Goal: Transaction & Acquisition: Create return label

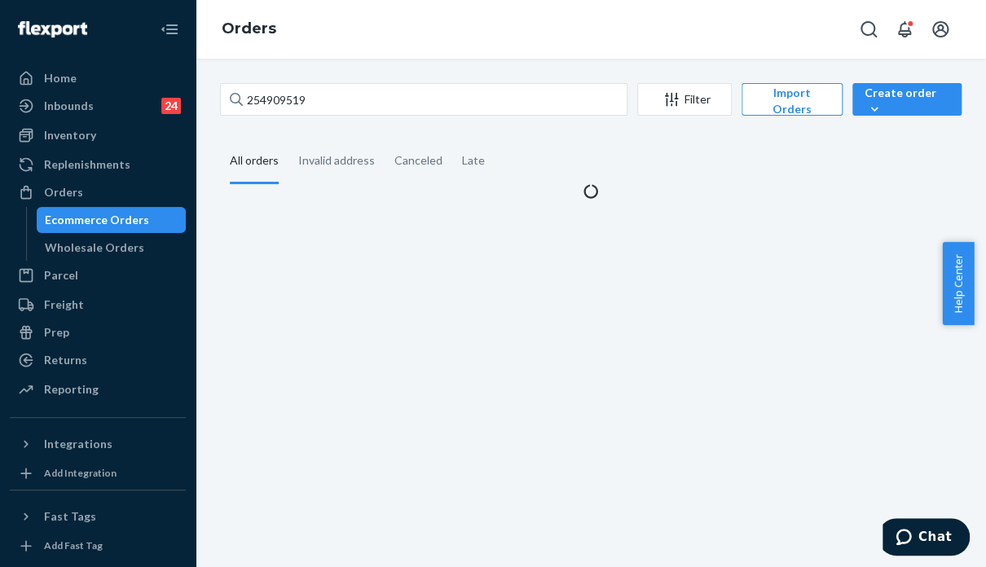
drag, startPoint x: 293, startPoint y: 86, endPoint x: 274, endPoint y: 96, distance: 22.2
click at [274, 96] on div "254909519 Filter Import Orders Create order Ecommerce order Removal order All o…" at bounding box center [591, 313] width 790 height 508
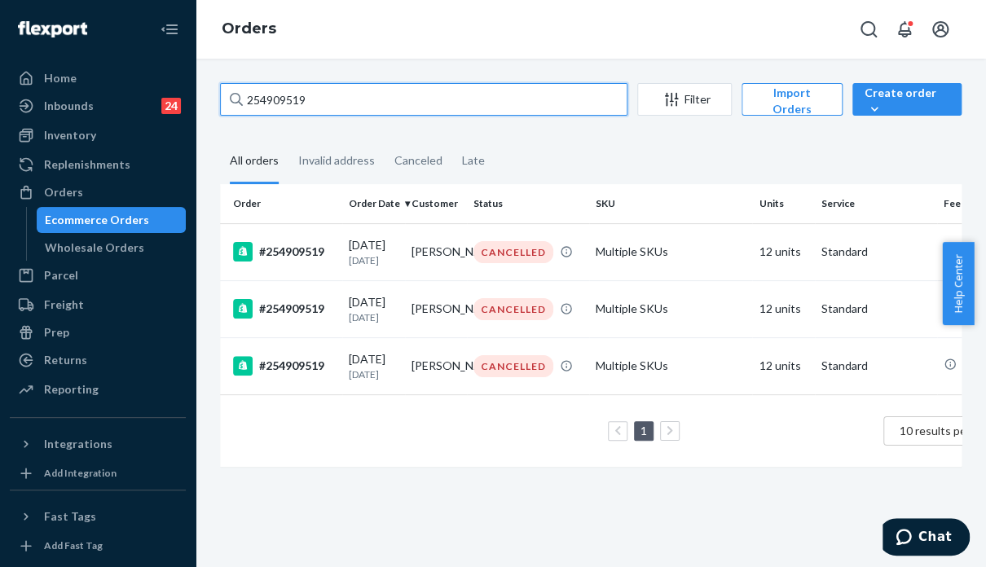
drag, startPoint x: 248, startPoint y: 103, endPoint x: 230, endPoint y: 106, distance: 18.1
click at [230, 106] on div "254909519" at bounding box center [423, 99] width 407 height 33
paste input "5187232"
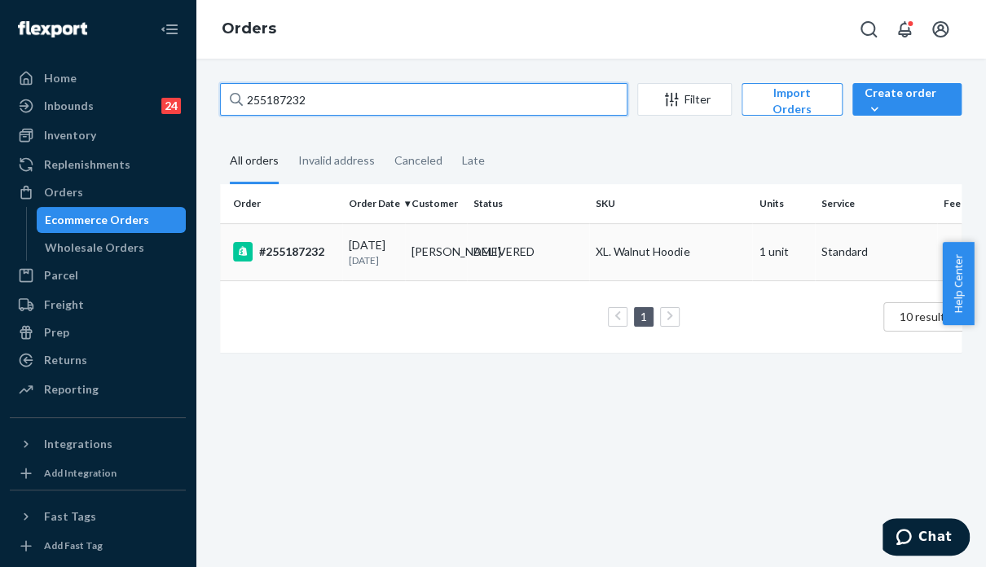
type input "255187232"
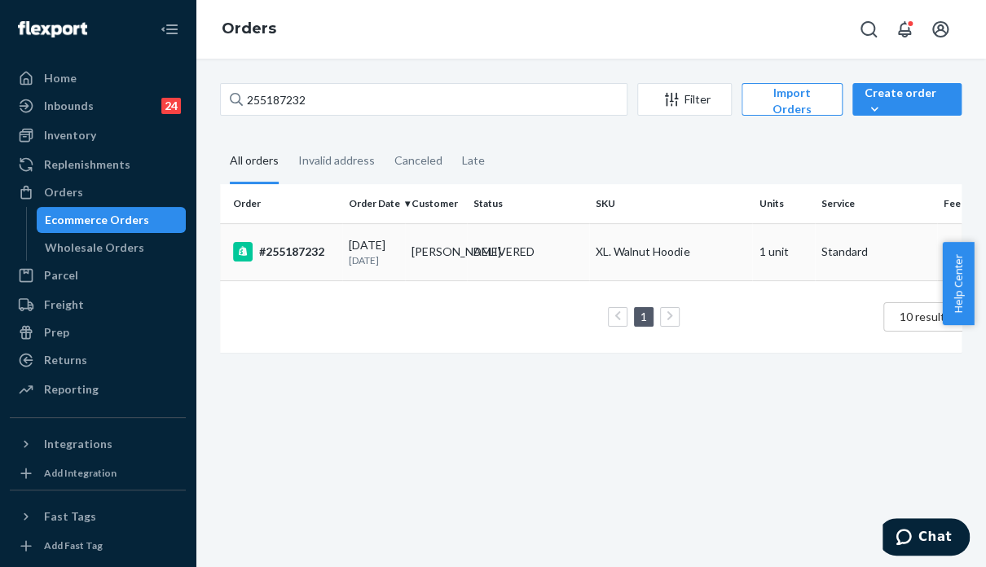
click at [733, 273] on td "XL. Walnut Hoodie" at bounding box center [670, 251] width 163 height 57
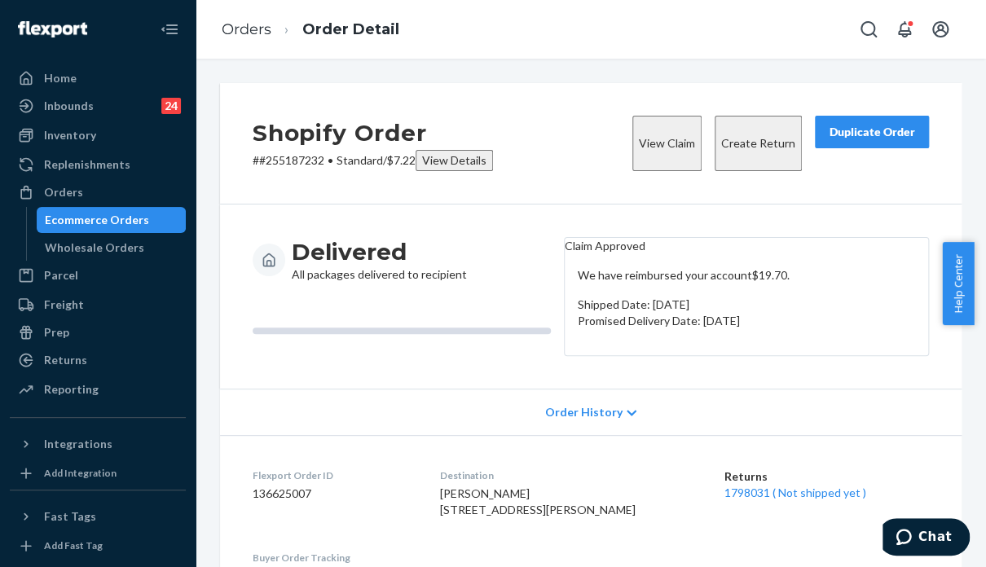
click at [830, 205] on div "Delivered All packages delivered to recipient Claim Approved We have reimbursed…" at bounding box center [591, 297] width 742 height 184
drag, startPoint x: 542, startPoint y: 514, endPoint x: 440, endPoint y: 515, distance: 101.9
click at [440, 516] on dl "Flexport Order ID 136625007 Destination [PERSON_NAME] [STREET_ADDRESS][PERSON_N…" at bounding box center [591, 526] width 742 height 182
copy span "[PERSON_NAME]"
click at [108, 363] on div "Returns" at bounding box center [97, 360] width 173 height 23
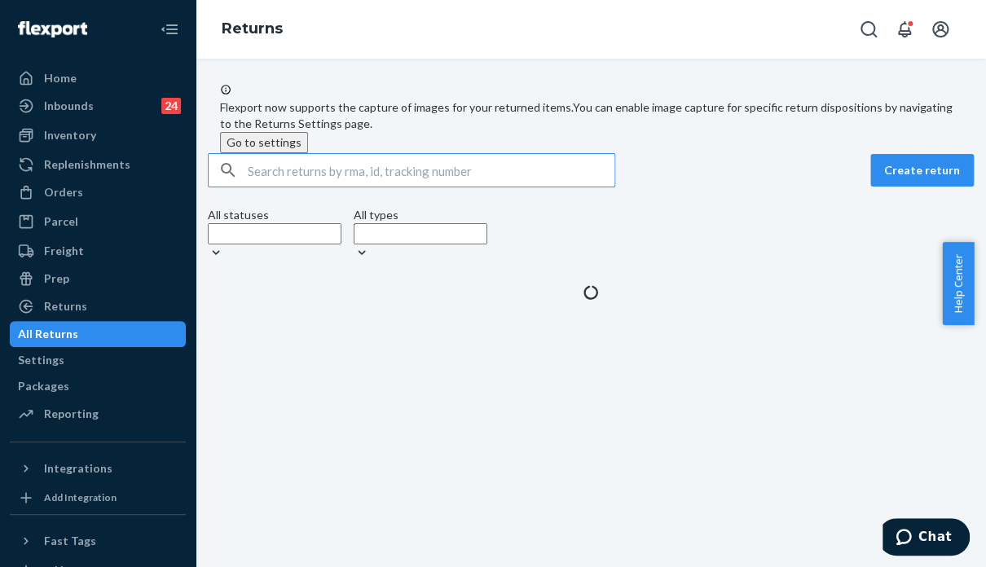
click at [329, 187] on input "text" at bounding box center [431, 170] width 367 height 33
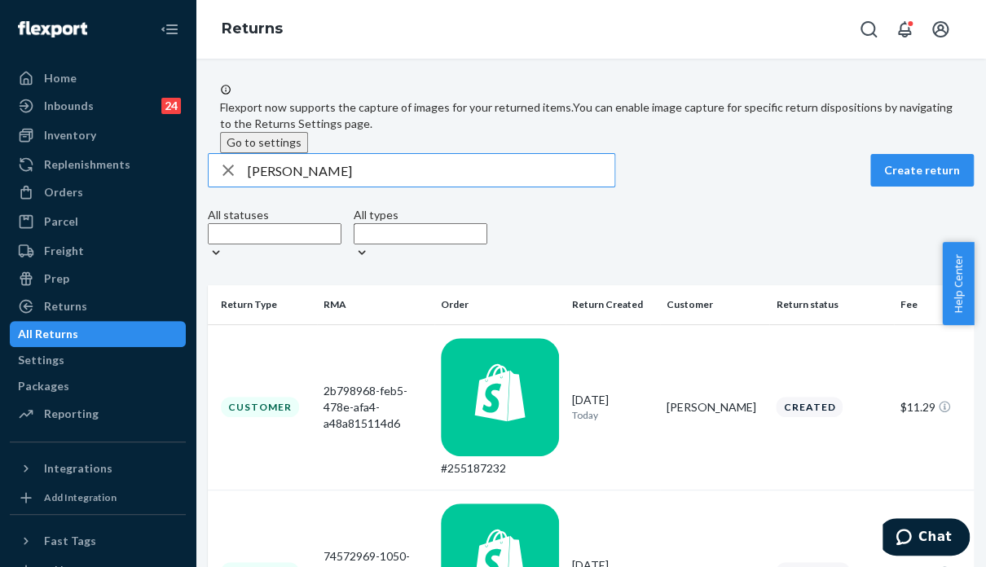
type input "[PERSON_NAME]"
drag, startPoint x: 755, startPoint y: 227, endPoint x: 735, endPoint y: 224, distance: 19.8
click at [755, 227] on div "All statuses All types" at bounding box center [591, 236] width 766 height 59
click at [827, 235] on div "All statuses All types" at bounding box center [591, 236] width 766 height 59
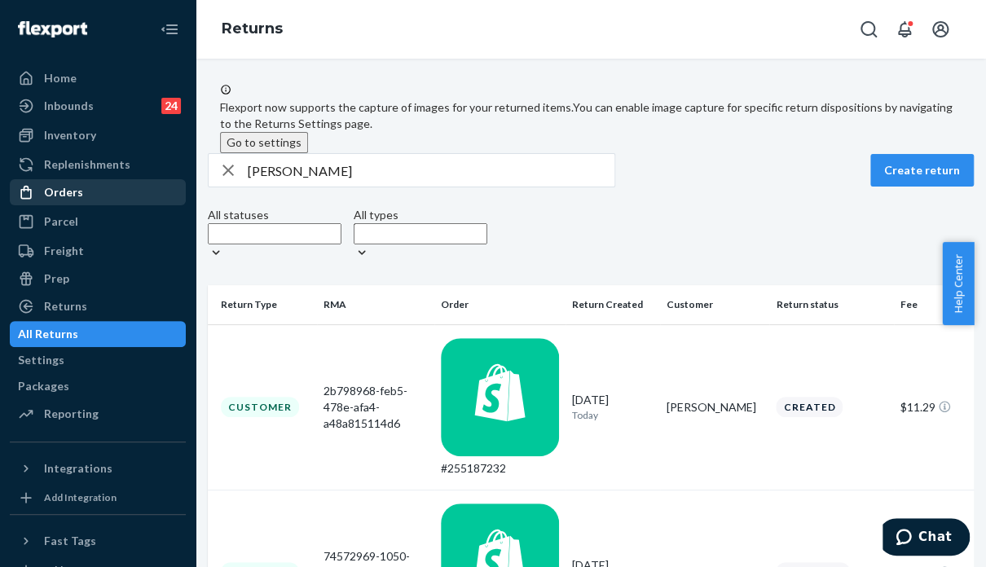
click at [120, 186] on div "Orders" at bounding box center [97, 192] width 173 height 23
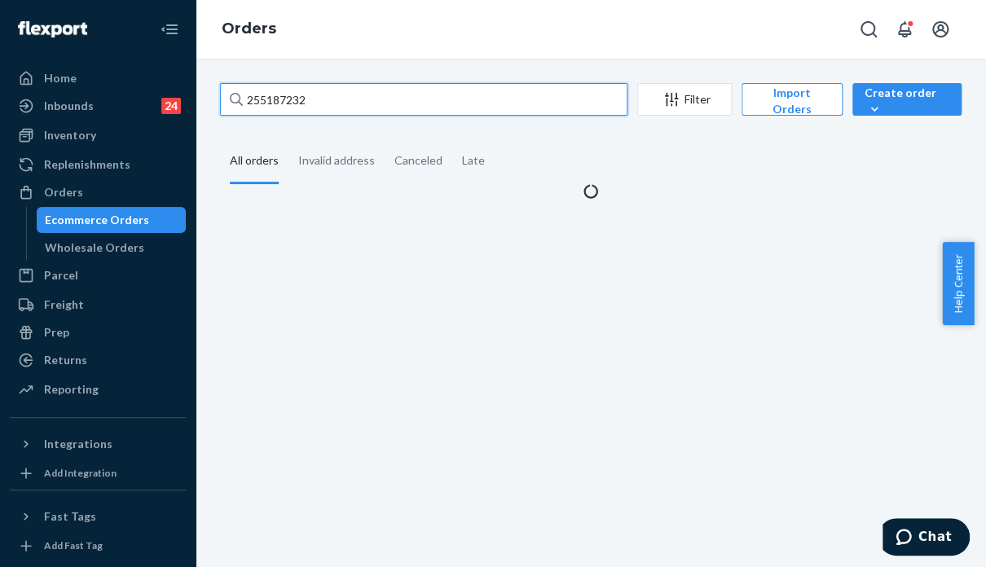
drag, startPoint x: 344, startPoint y: 87, endPoint x: 212, endPoint y: 94, distance: 132.2
click at [212, 94] on div "255187232 Filter Import Orders Create order Ecommerce order Removal order All o…" at bounding box center [591, 141] width 766 height 117
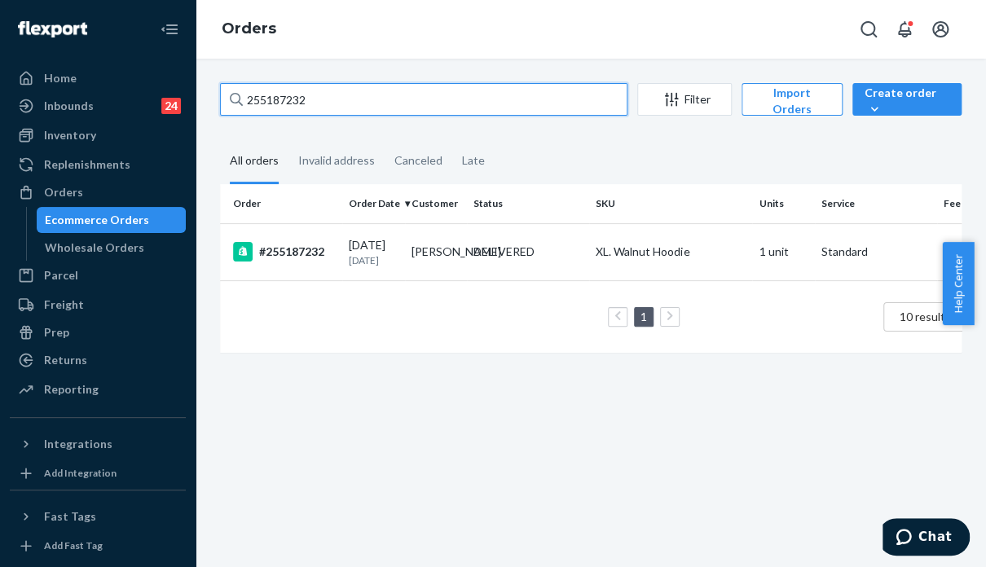
paste input "98558"
type input "255198558"
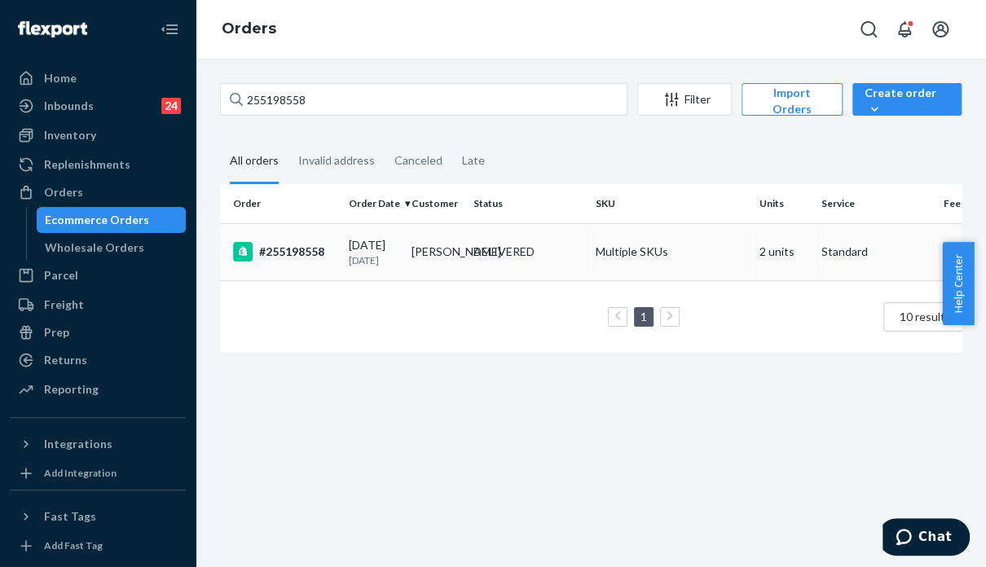
click at [720, 272] on td "Multiple SKUs" at bounding box center [670, 251] width 163 height 57
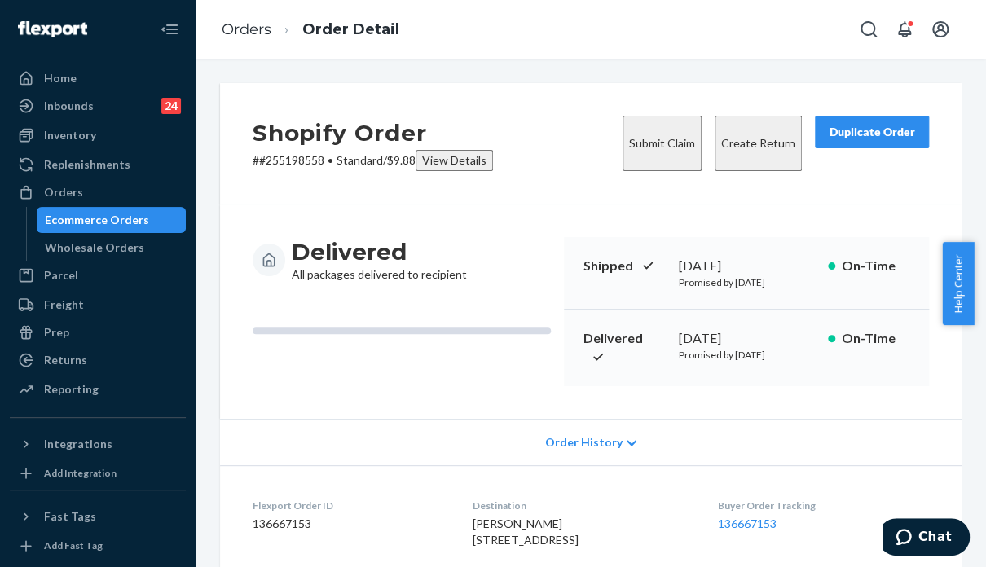
click at [820, 492] on dl "Flexport Order ID 136667153 Destination [PERSON_NAME] [STREET_ADDRESS] US Buyer…" at bounding box center [591, 526] width 742 height 122
click at [845, 130] on div "Duplicate Order" at bounding box center [872, 132] width 86 height 16
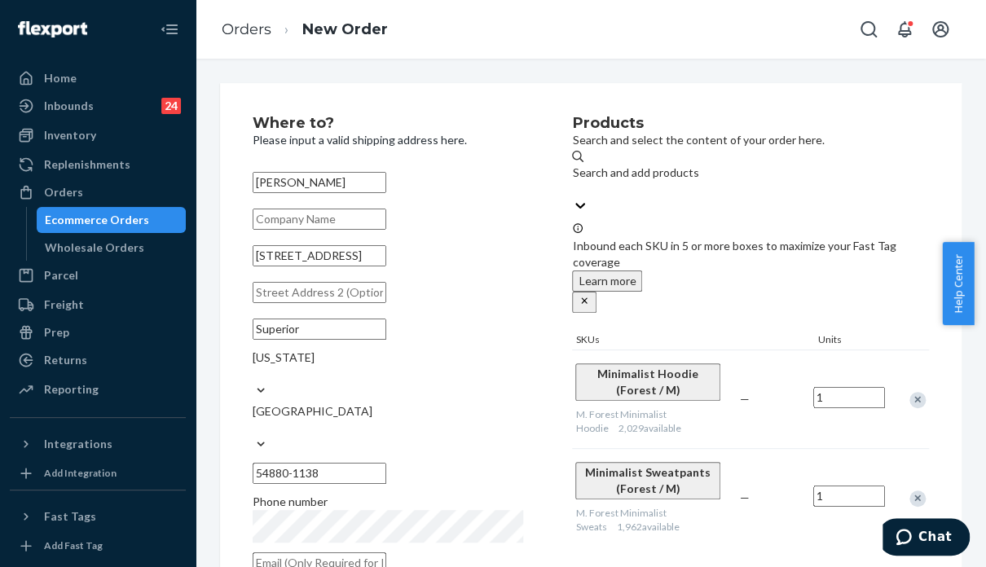
click at [909, 392] on div "Remove Item" at bounding box center [917, 400] width 16 height 16
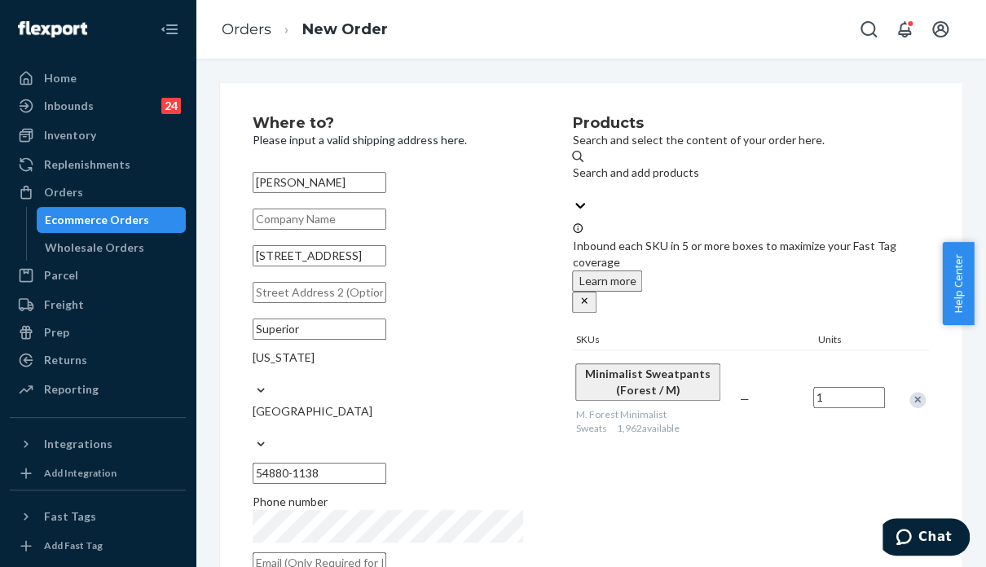
click at [803, 457] on div "Products Search and select the content of your order here. Search and add produ…" at bounding box center [750, 350] width 357 height 468
click at [802, 486] on div "Products Search and select the content of your order here. Search and add produ…" at bounding box center [750, 350] width 357 height 468
click at [783, 471] on div "Products Search and select the content of your order here. Search and add produ…" at bounding box center [750, 350] width 357 height 468
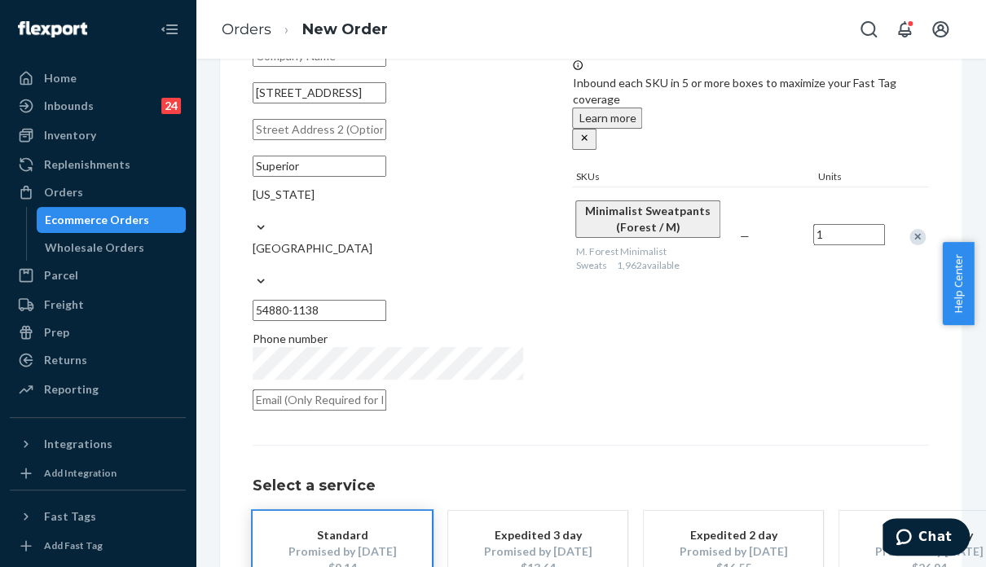
scroll to position [268, 0]
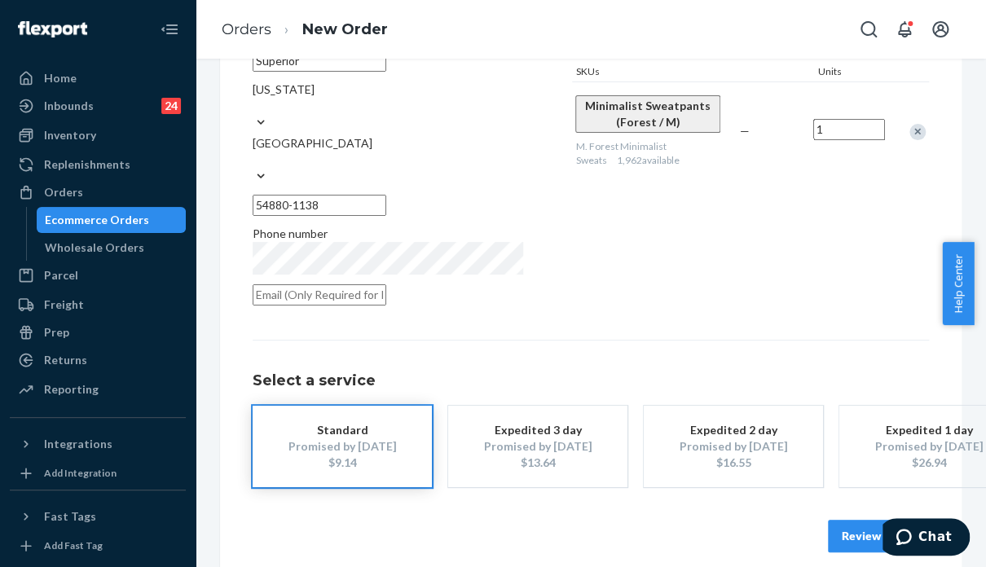
click at [857, 520] on button "Review Order" at bounding box center [878, 536] width 101 height 33
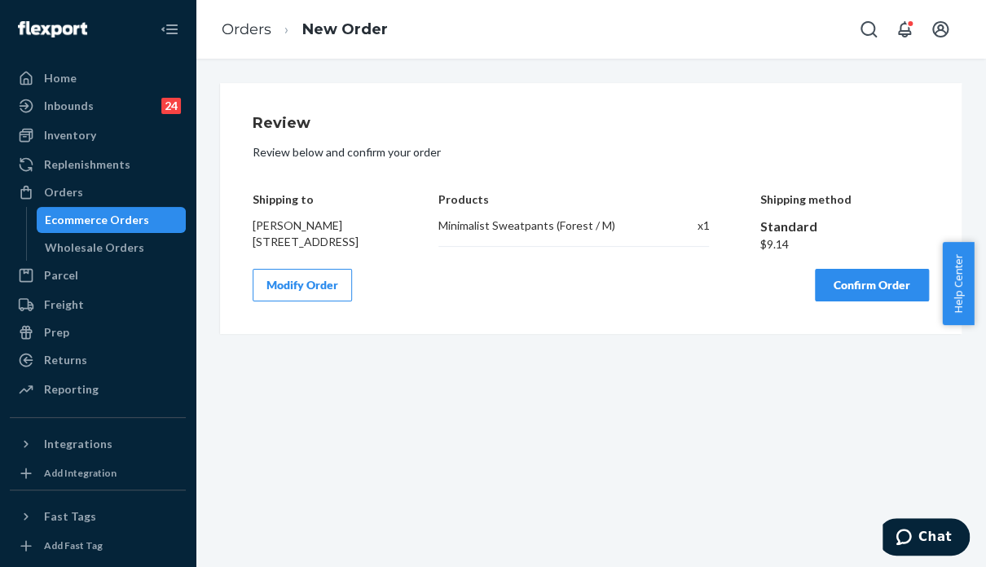
scroll to position [0, 0]
click at [844, 301] on button "Confirm Order" at bounding box center [872, 285] width 114 height 33
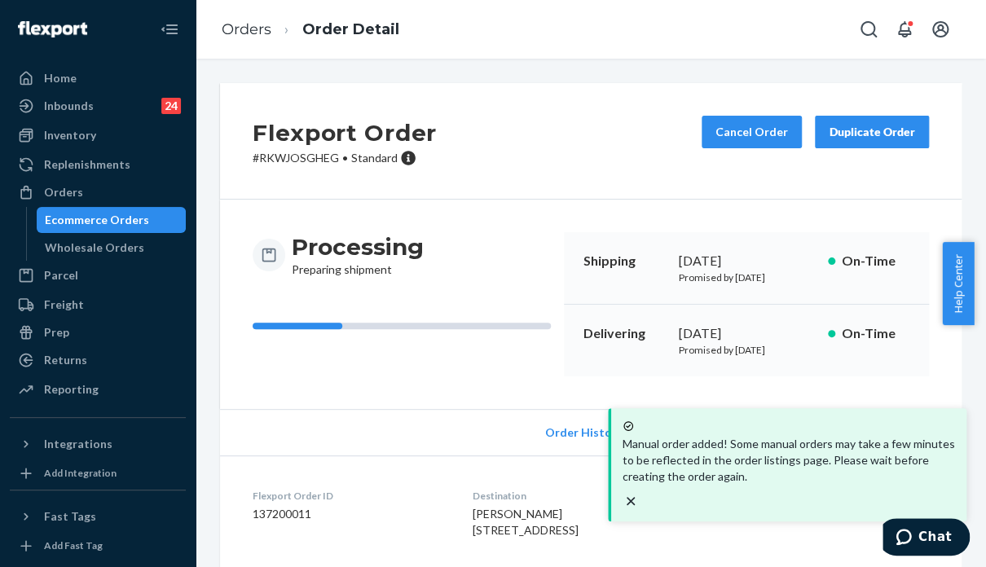
click at [300, 163] on p "# RKWJOSGHEG • Standard" at bounding box center [345, 158] width 184 height 16
copy p "RKWJOSGHEG"
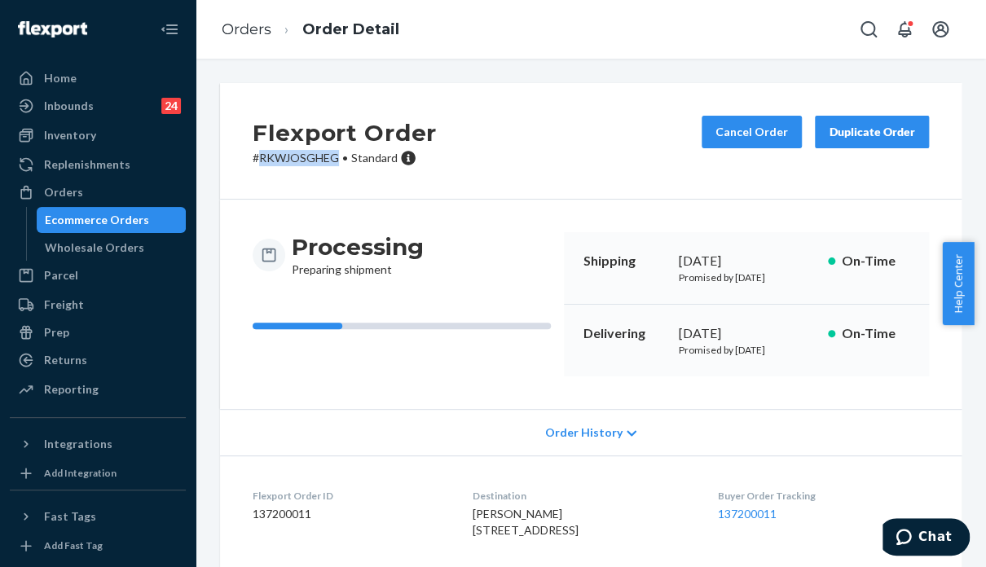
click at [828, 191] on div "Flexport Order # RKWJOSGHEG • Standard Cancel Order Duplicate Order" at bounding box center [591, 141] width 742 height 117
drag, startPoint x: 81, startPoint y: 356, endPoint x: 219, endPoint y: 320, distance: 143.1
click at [81, 356] on div "Returns" at bounding box center [65, 360] width 43 height 16
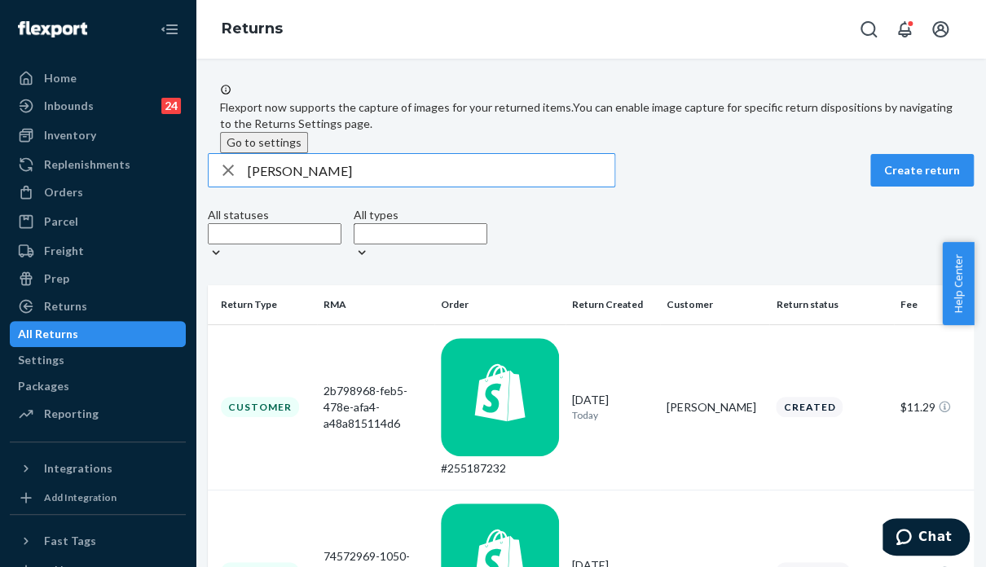
drag, startPoint x: 369, startPoint y: 178, endPoint x: 244, endPoint y: 205, distance: 128.2
click at [244, 205] on div "[PERSON_NAME] Create return All statuses All types" at bounding box center [591, 209] width 766 height 112
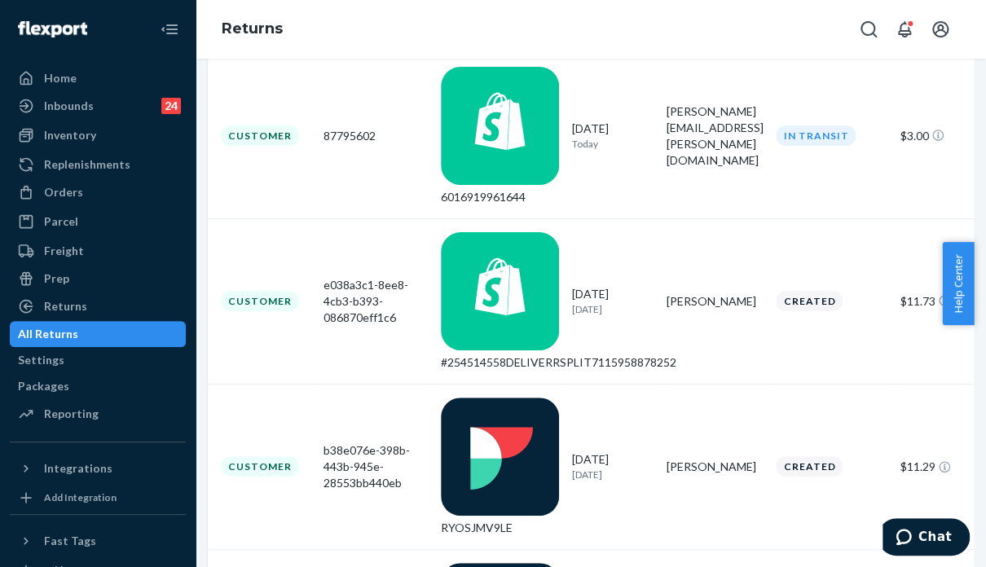
scroll to position [326, 0]
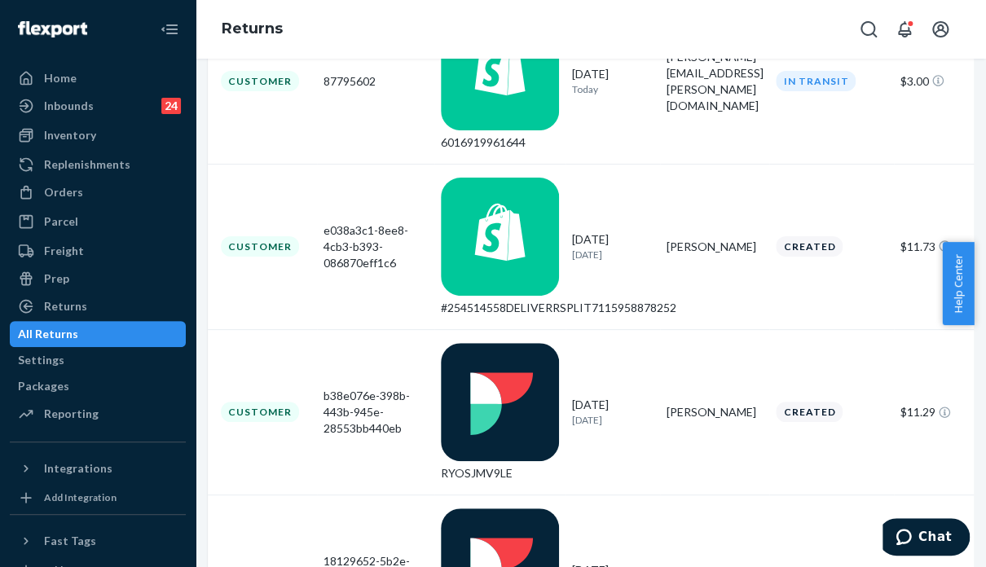
type input "[PERSON_NAME]"
click at [792, 32] on div "Returns" at bounding box center [591, 29] width 790 height 59
click at [110, 182] on div "Orders" at bounding box center [97, 192] width 173 height 23
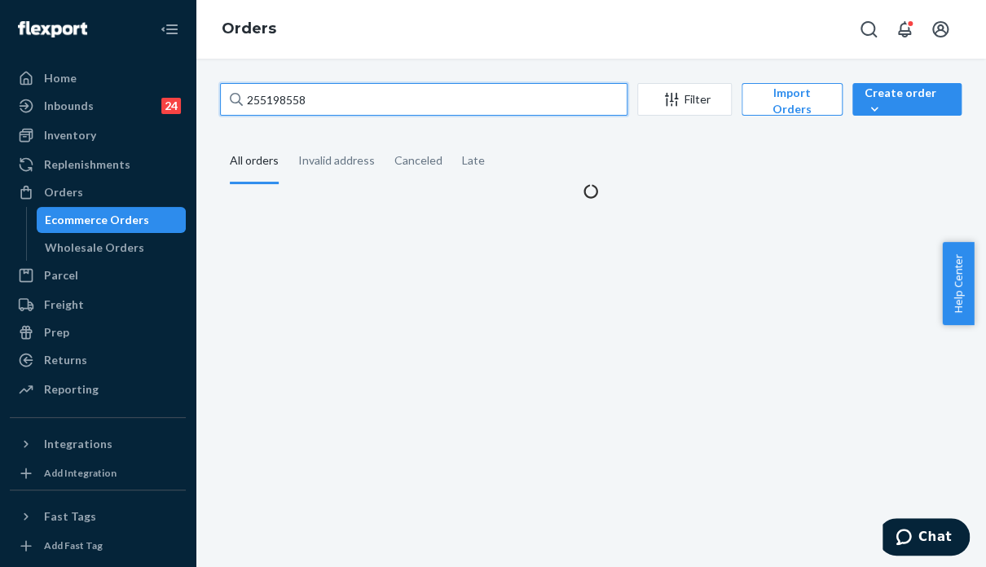
drag, startPoint x: 347, startPoint y: 95, endPoint x: 205, endPoint y: 95, distance: 142.6
click at [205, 95] on div "255198558 Filter Import Orders Create order Ecommerce order Removal order All o…" at bounding box center [591, 313] width 790 height 508
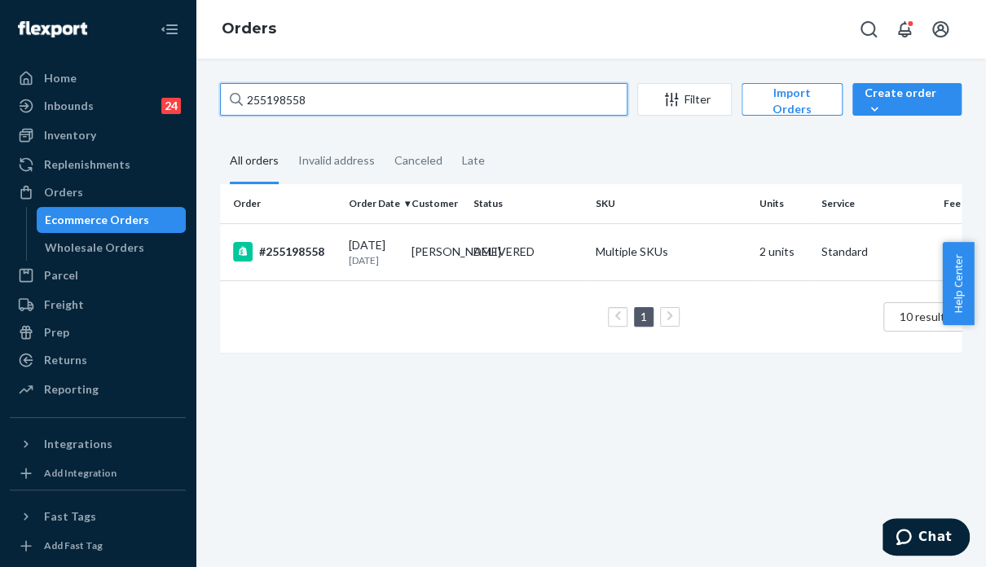
paste input "324555"
type input "255324555"
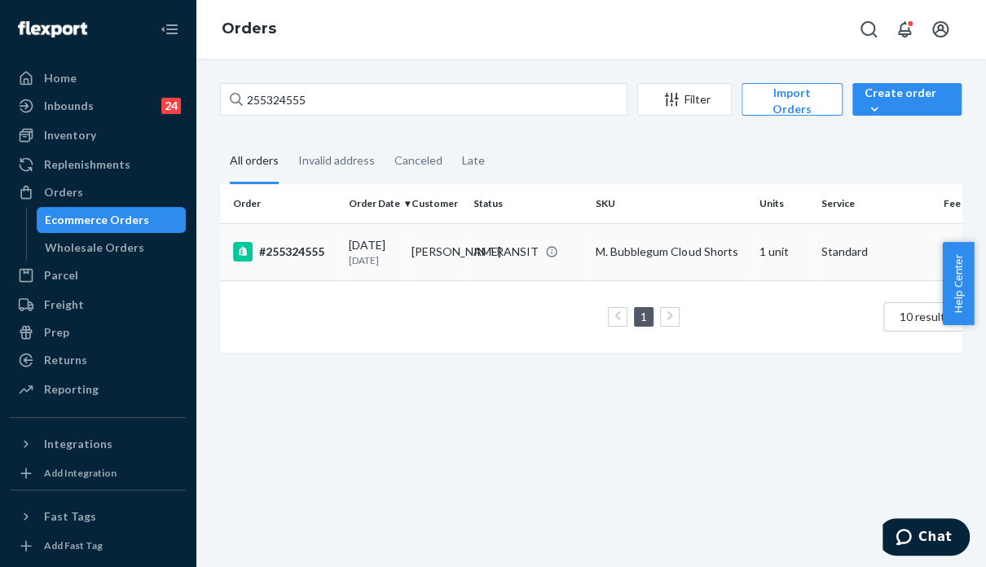
click at [678, 266] on td "M. Bubblegum Cloud Shorts" at bounding box center [670, 251] width 163 height 57
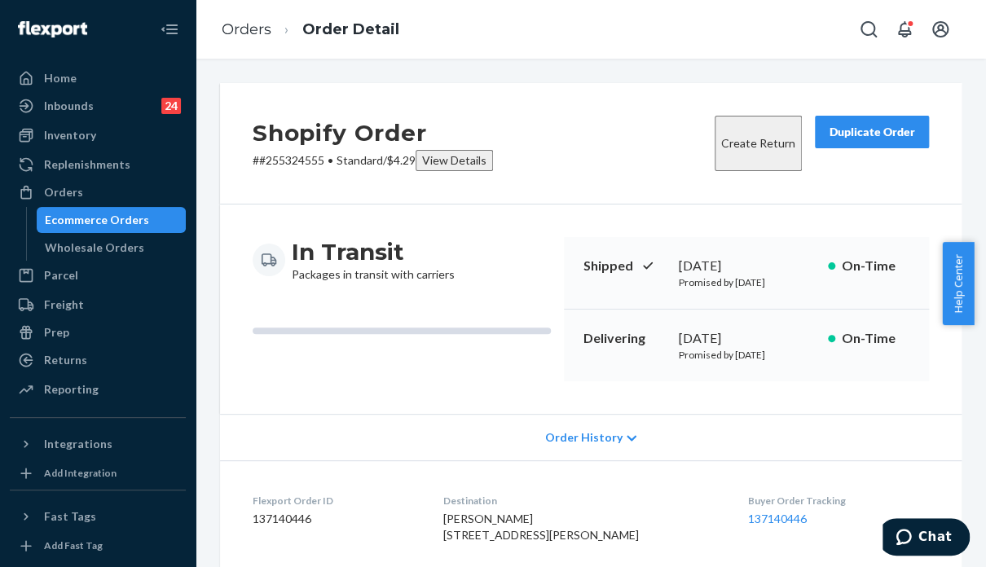
scroll to position [326, 0]
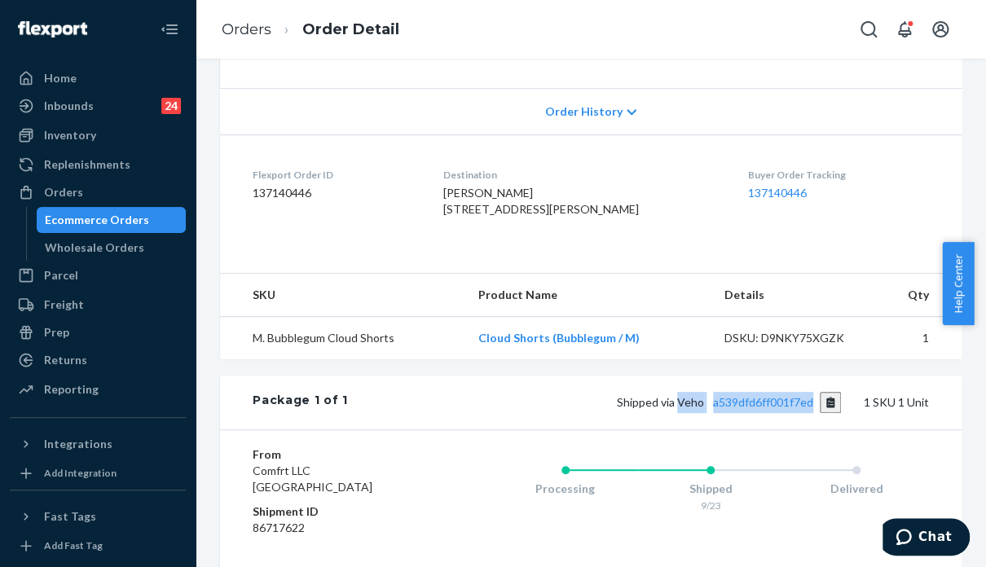
drag, startPoint x: 803, startPoint y: 447, endPoint x: 671, endPoint y: 449, distance: 132.8
click at [671, 409] on span "Shipped via Veho a539dfd6ff001f7ed" at bounding box center [729, 402] width 225 height 14
copy span "Veho a539dfd6ff001f7ed"
click at [91, 187] on div "Orders" at bounding box center [97, 192] width 173 height 23
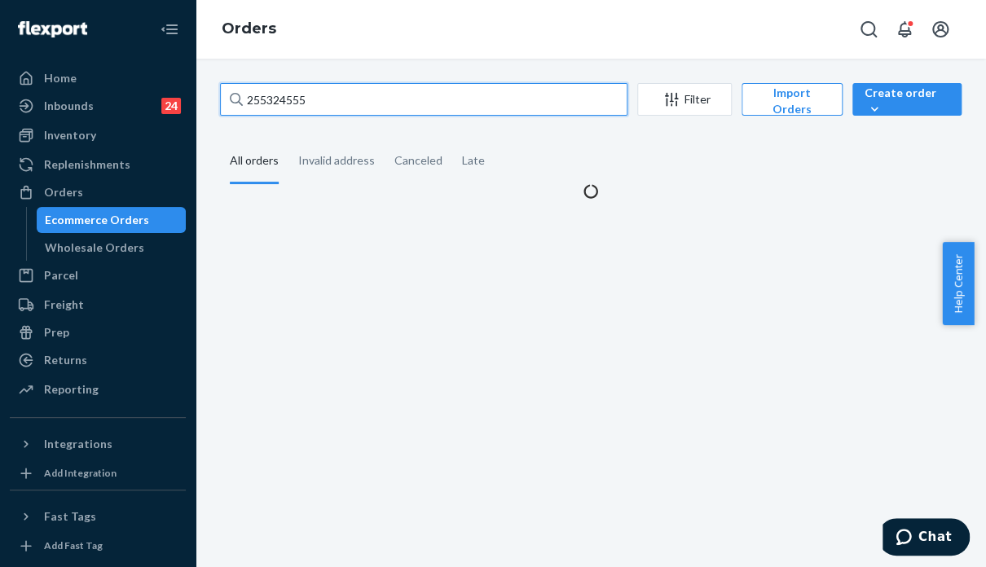
drag, startPoint x: 319, startPoint y: 96, endPoint x: 200, endPoint y: 101, distance: 119.9
click at [200, 101] on div "255324555 Filter Import Orders Create order Ecommerce order Removal order All o…" at bounding box center [591, 313] width 790 height 508
paste input "4717522"
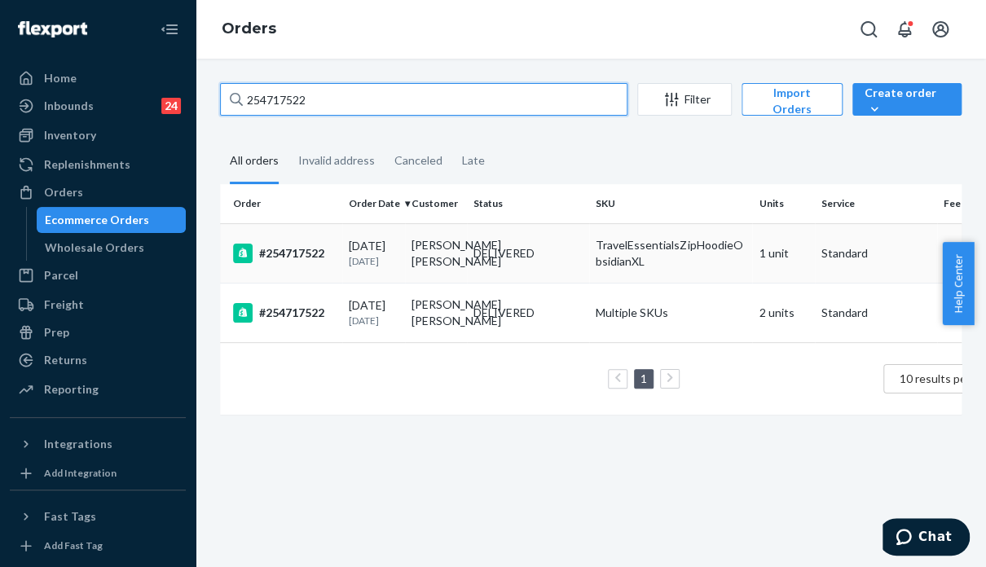
type input "254717522"
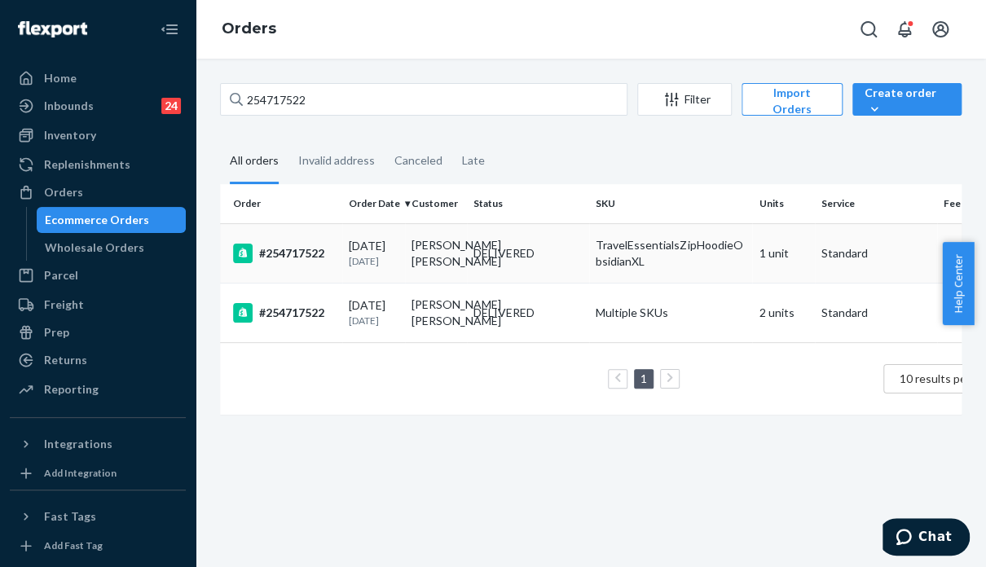
click at [705, 283] on td "TravelEssentialsZipHoodieObsidianXL" at bounding box center [670, 252] width 163 height 59
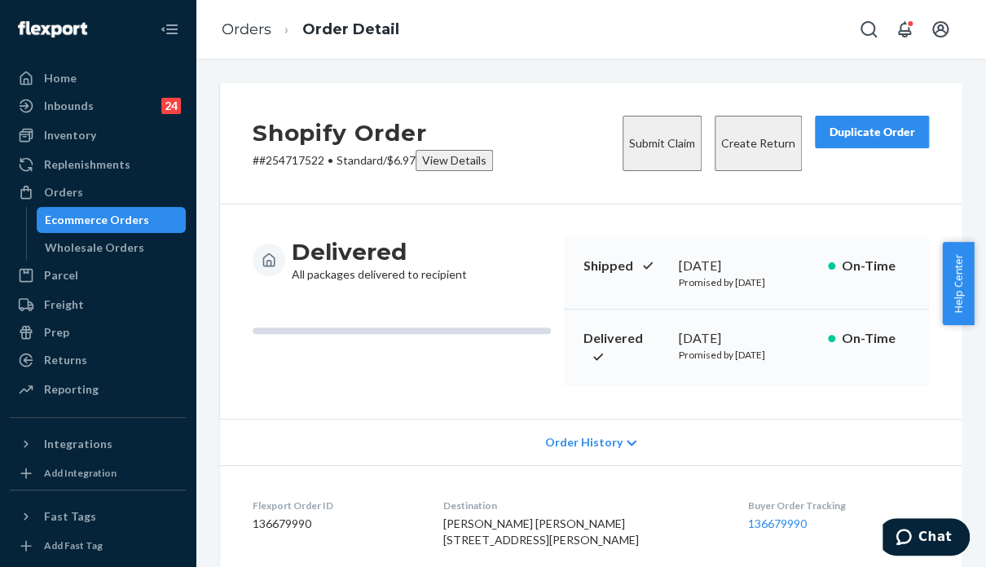
drag, startPoint x: 896, startPoint y: 393, endPoint x: 784, endPoint y: 266, distance: 169.7
click at [896, 386] on div "Delivered [DATE] Promised by [DATE] On-Time" at bounding box center [746, 348] width 365 height 77
click at [718, 134] on button "Create Return" at bounding box center [758, 143] width 87 height 55
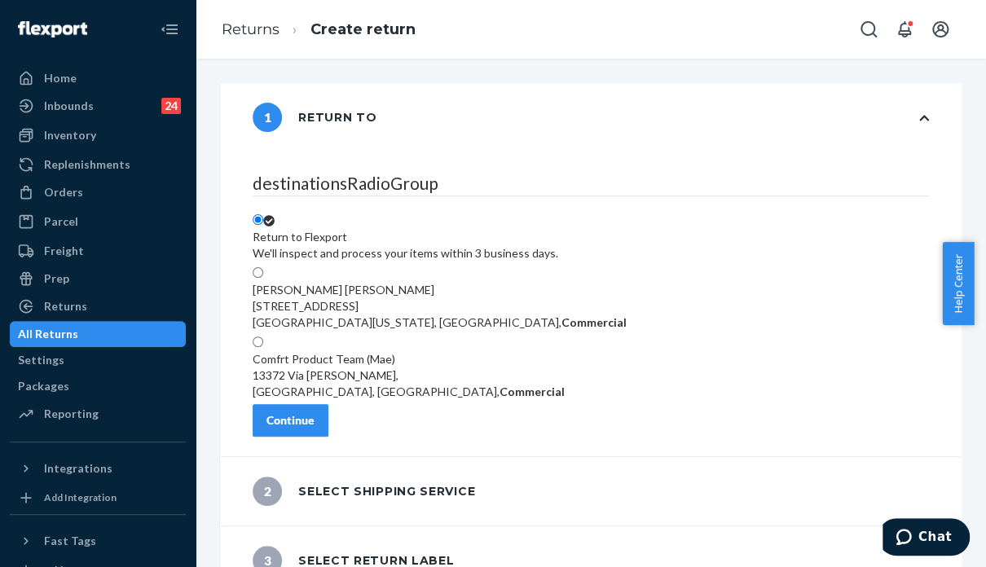
click at [315, 412] on div "Continue" at bounding box center [290, 420] width 48 height 16
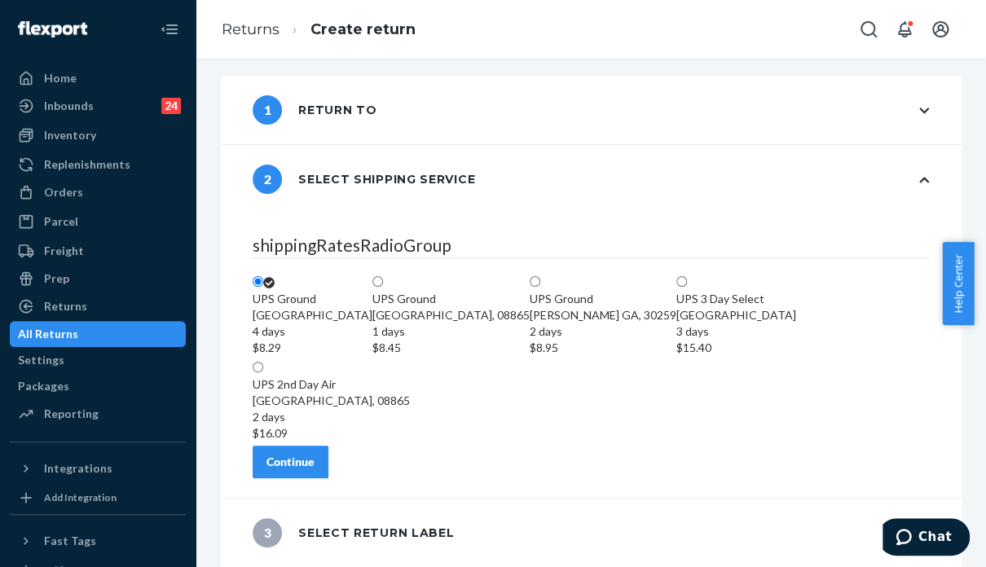
scroll to position [136, 0]
click at [315, 456] on div "Continue" at bounding box center [290, 462] width 48 height 16
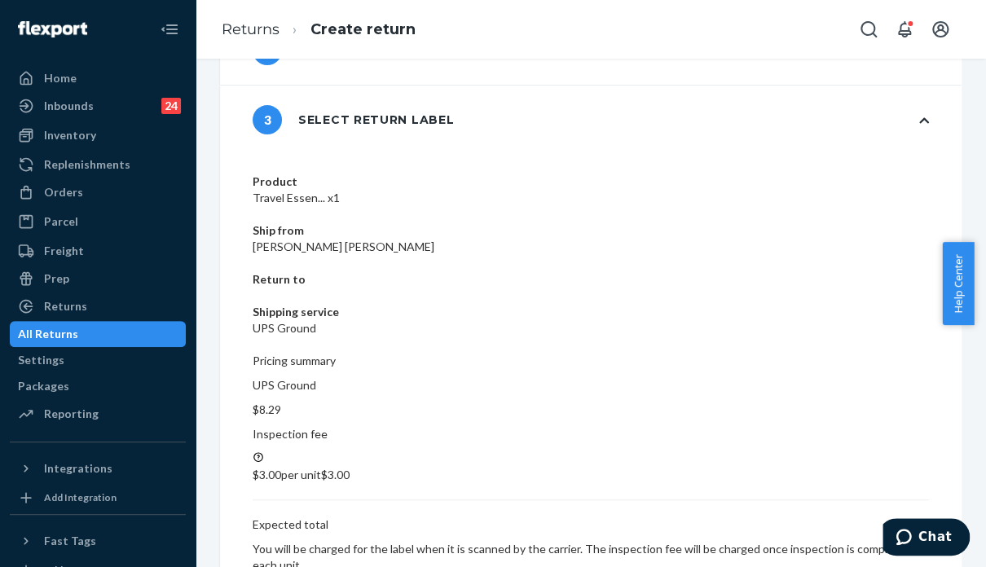
scroll to position [28, 0]
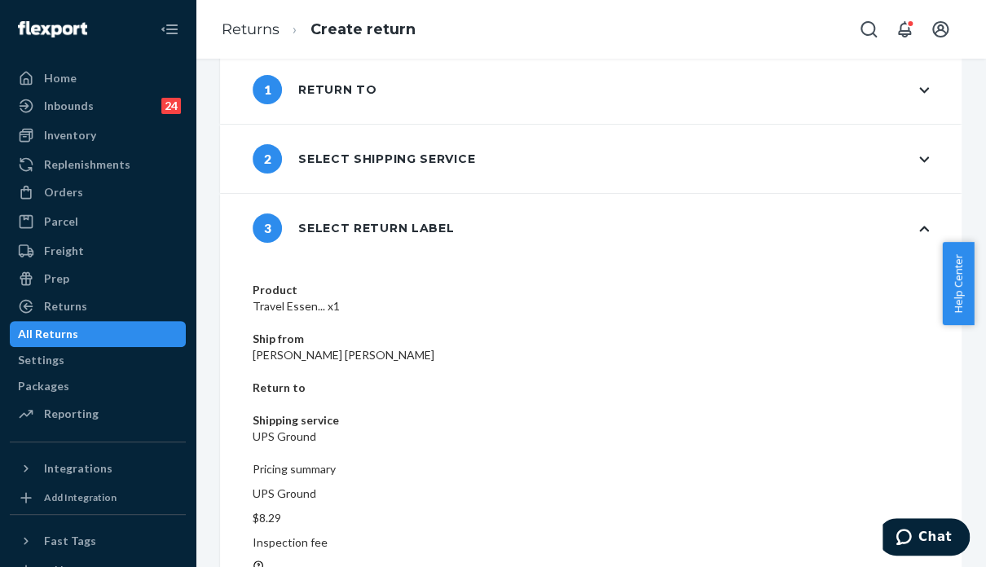
drag, startPoint x: 822, startPoint y: 529, endPoint x: 826, endPoint y: 514, distance: 15.2
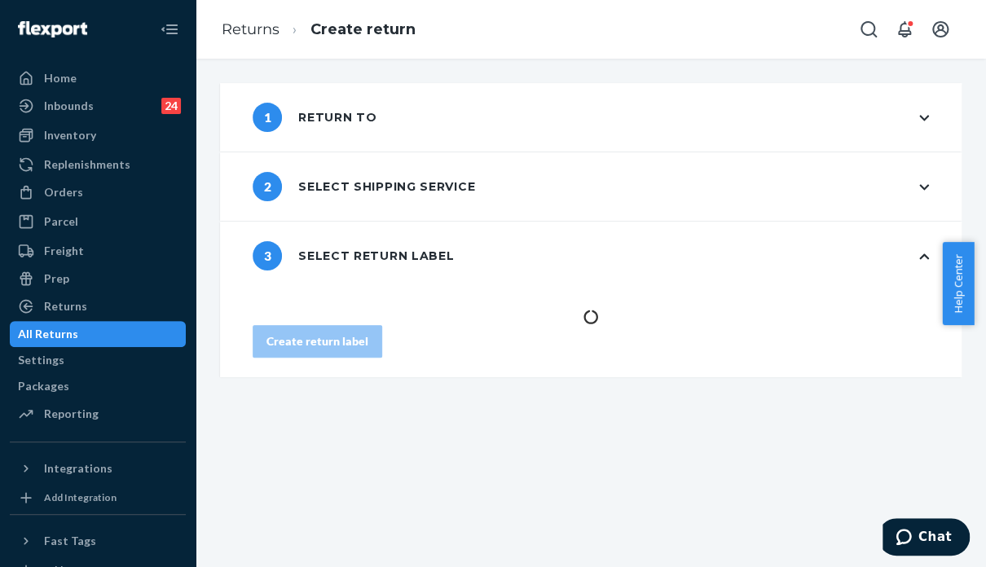
scroll to position [0, 0]
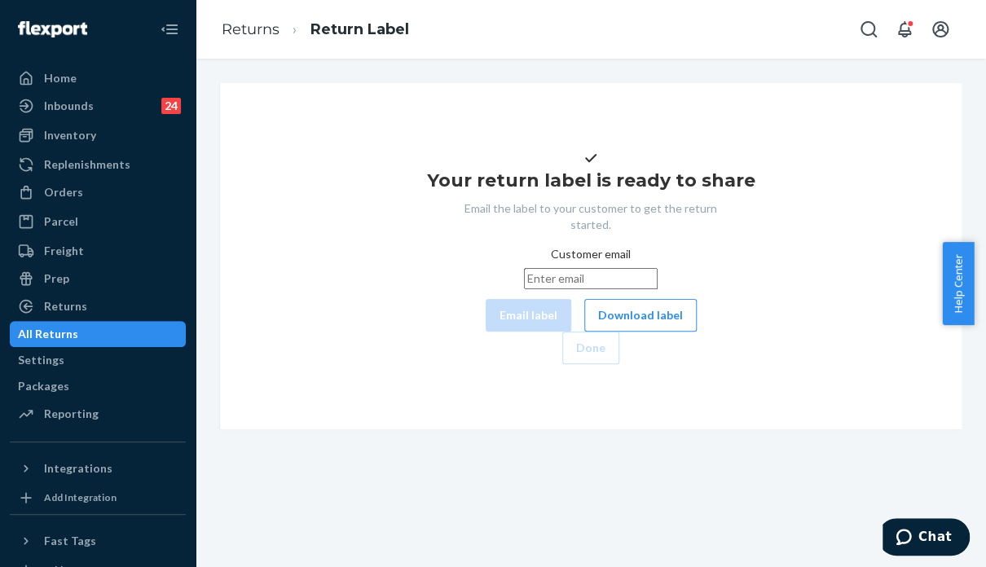
click at [524, 289] on input "Customer email" at bounding box center [591, 278] width 134 height 21
paste input "[EMAIL_ADDRESS][DOMAIN_NAME]"
type input "[EMAIL_ADDRESS][DOMAIN_NAME]"
click at [486, 332] on button "Email label" at bounding box center [529, 315] width 86 height 33
click at [882, 272] on div "Your return label is ready to share Email the label to your customer to get the…" at bounding box center [590, 256] width 715 height 216
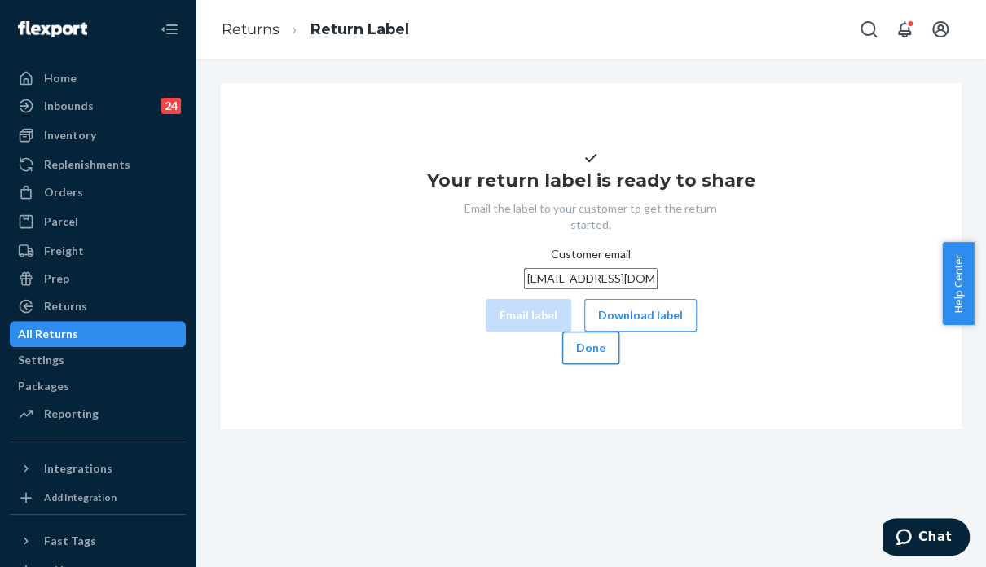
click at [619, 364] on button "Done" at bounding box center [590, 348] width 57 height 33
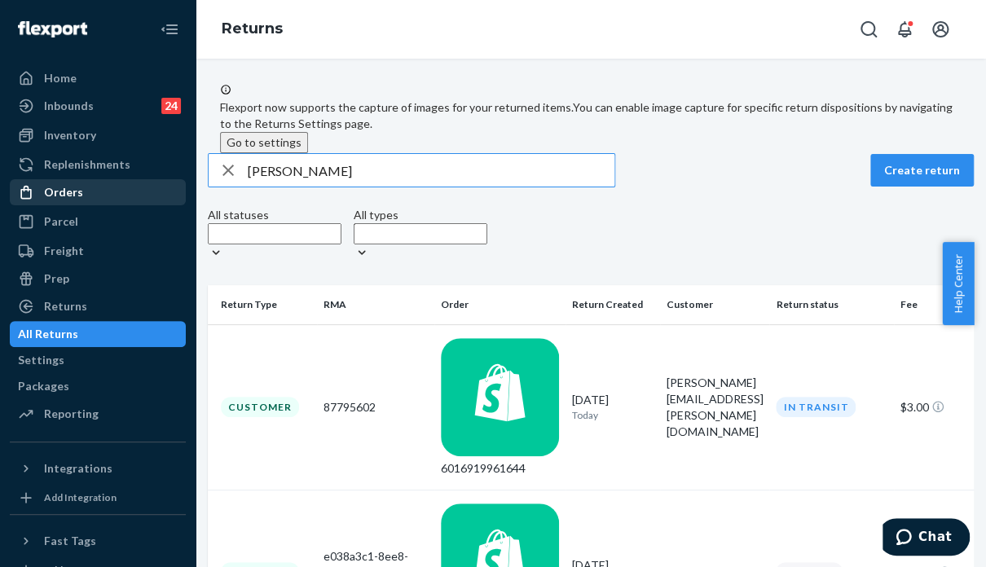
click at [111, 193] on div "Orders" at bounding box center [97, 192] width 173 height 23
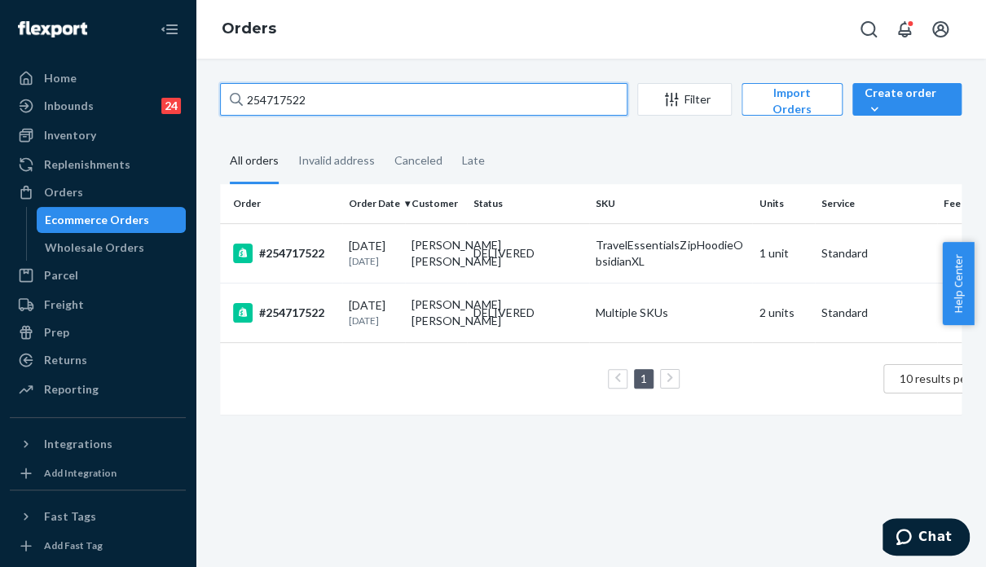
drag, startPoint x: 337, startPoint y: 99, endPoint x: 649, endPoint y: 112, distance: 311.5
click at [518, 102] on input "254717522" at bounding box center [423, 99] width 407 height 33
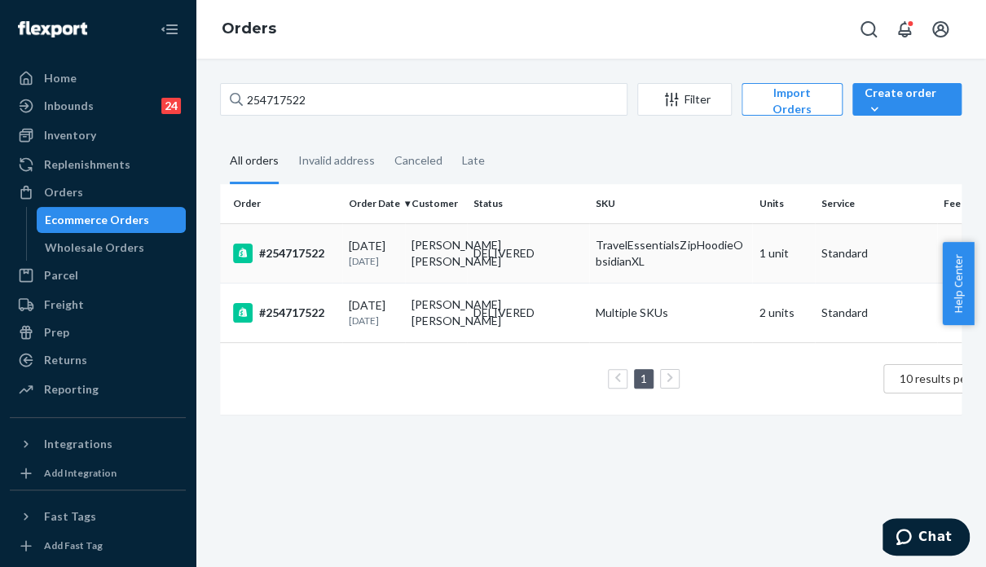
click at [672, 283] on td "TravelEssentialsZipHoodieObsidianXL" at bounding box center [670, 252] width 163 height 59
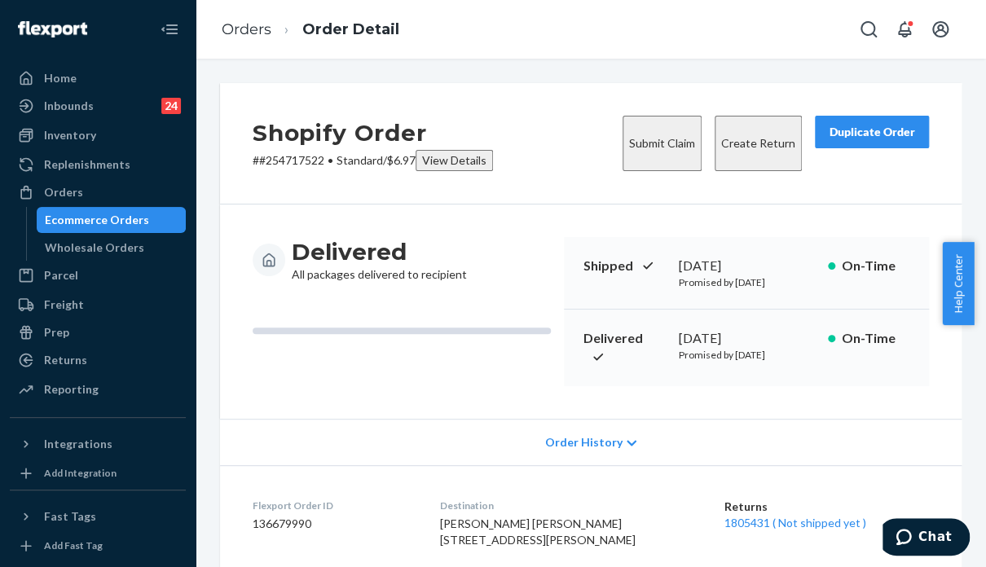
click at [857, 140] on button "Duplicate Order" at bounding box center [872, 132] width 114 height 33
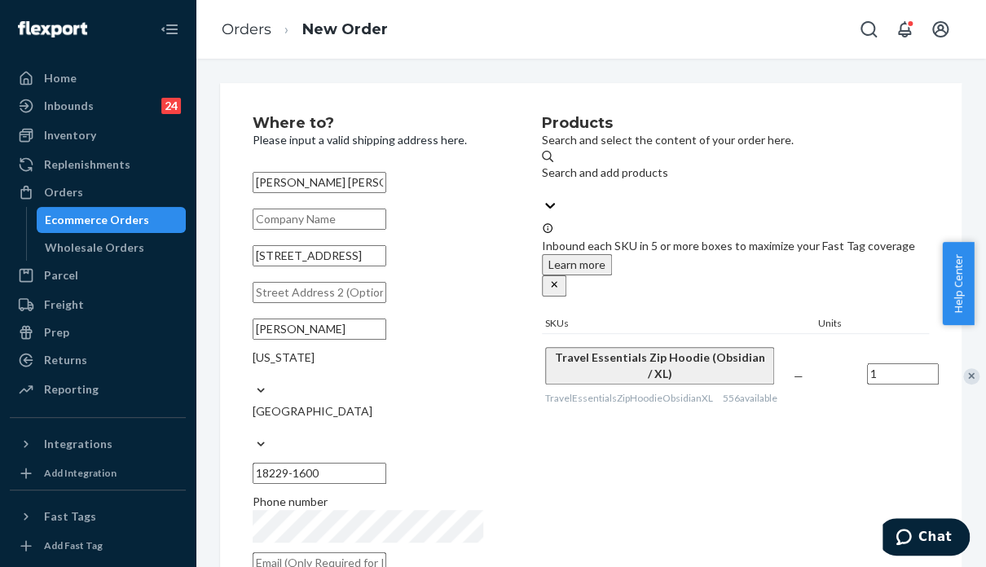
drag, startPoint x: 788, startPoint y: 469, endPoint x: 773, endPoint y: 460, distance: 17.6
click at [788, 470] on div "Products Search and select the content of your order here. Search and add produ…" at bounding box center [735, 350] width 387 height 468
drag, startPoint x: 382, startPoint y: 271, endPoint x: 186, endPoint y: 275, distance: 196.4
click at [186, 275] on div "Home Inbounds 24 Shipping Plans Problems 24 Inventory Products Replenishments O…" at bounding box center [493, 283] width 986 height 567
paste input "[STREET_ADDRESS]"
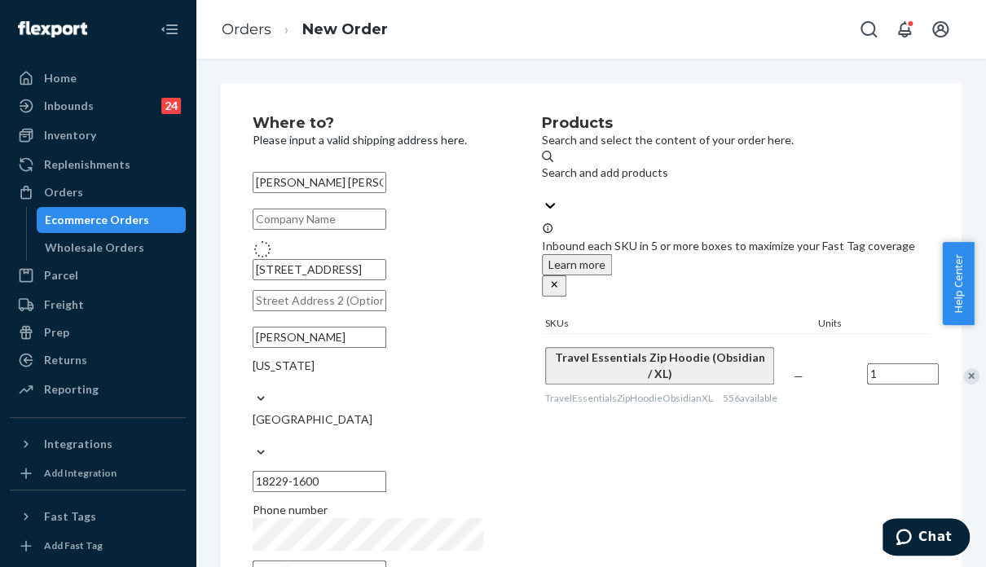
type input "[STREET_ADDRESS]"
type input "Elyria"
type input "44035"
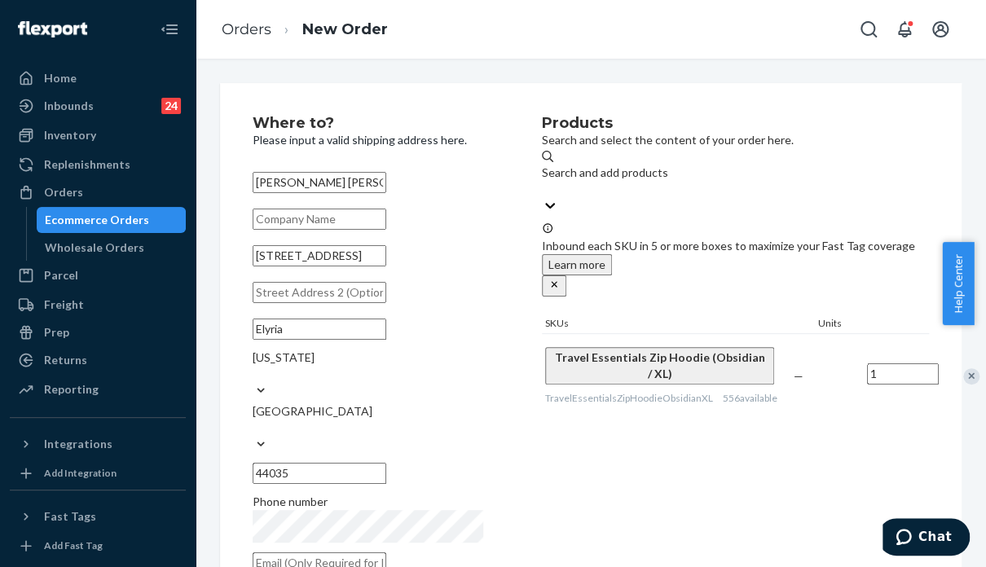
drag, startPoint x: 333, startPoint y: 182, endPoint x: 420, endPoint y: 182, distance: 87.2
click at [386, 182] on input "[PERSON_NAME] [PERSON_NAME]" at bounding box center [320, 182] width 134 height 21
drag, startPoint x: 420, startPoint y: 182, endPoint x: 339, endPoint y: 185, distance: 80.7
click at [339, 185] on input "[PERSON_NAME] [PERSON_NAME]" at bounding box center [320, 182] width 134 height 21
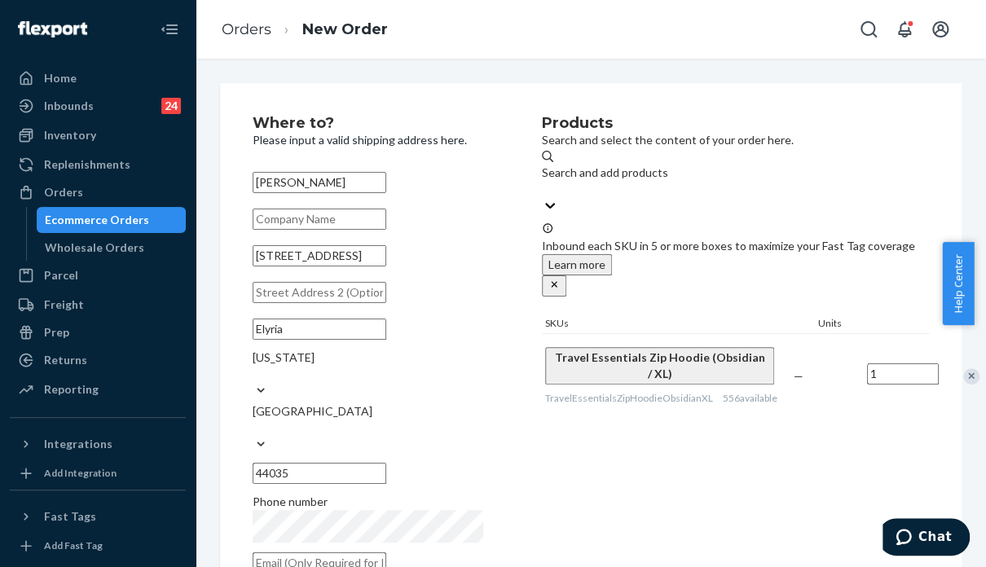
type input "[PERSON_NAME]"
click at [632, 443] on div "Products Search and select the content of your order here. Search and add produ…" at bounding box center [735, 350] width 387 height 468
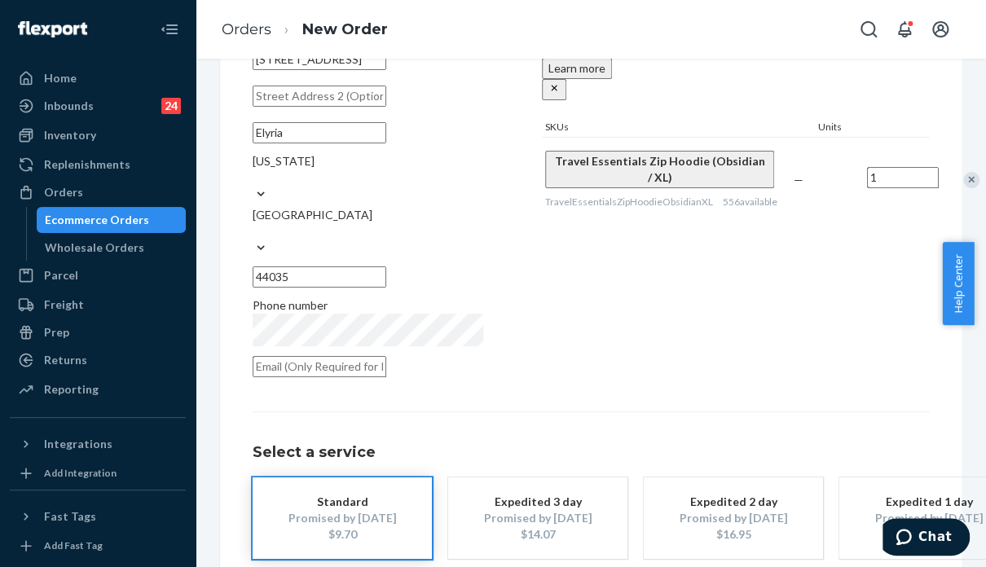
scroll to position [244, 0]
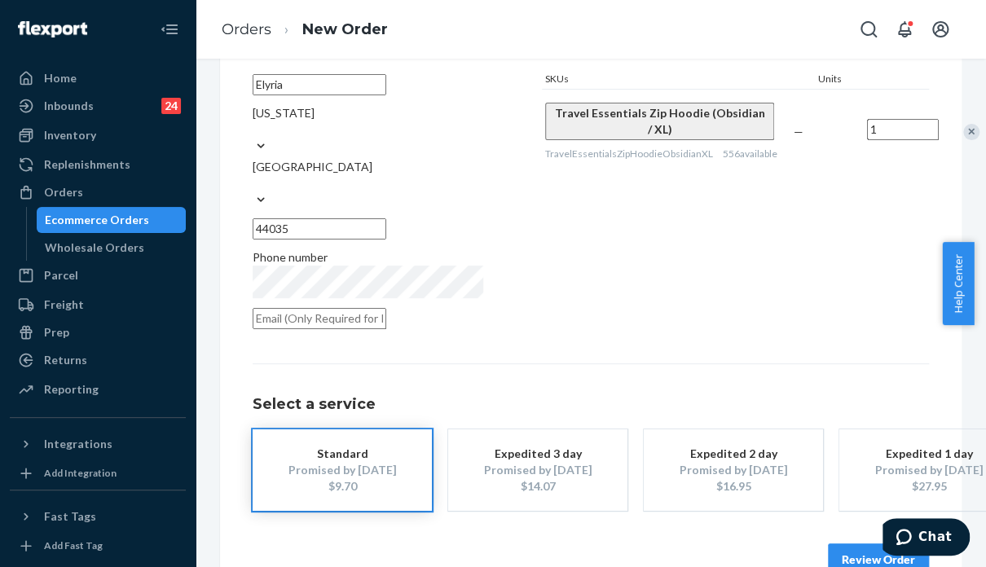
click at [821, 266] on div "Products Search and select the content of your order here. Search and add produ…" at bounding box center [735, 105] width 387 height 468
click at [830, 544] on button "Review Order" at bounding box center [878, 560] width 101 height 33
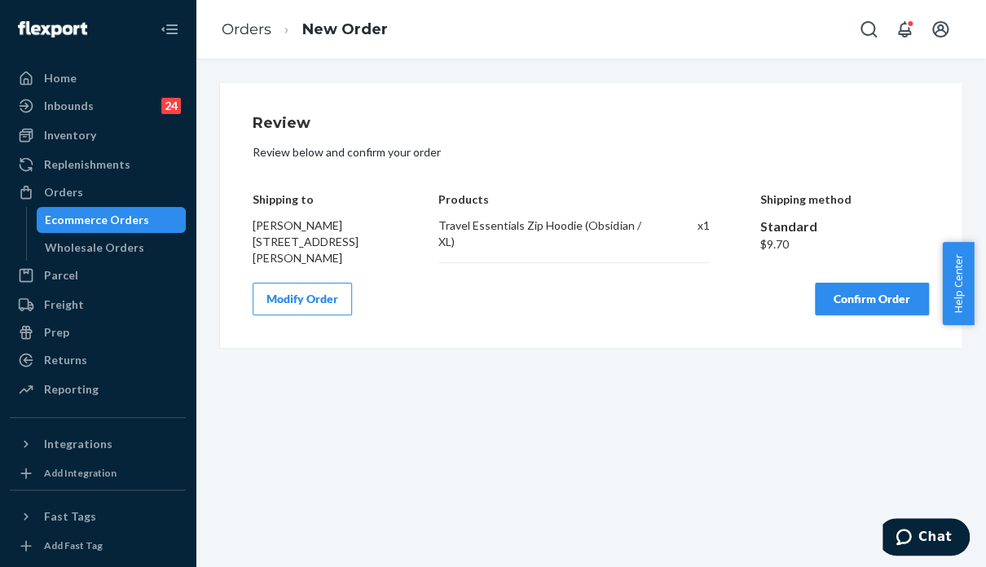
scroll to position [0, 0]
click at [825, 299] on button "Confirm Order" at bounding box center [872, 299] width 114 height 33
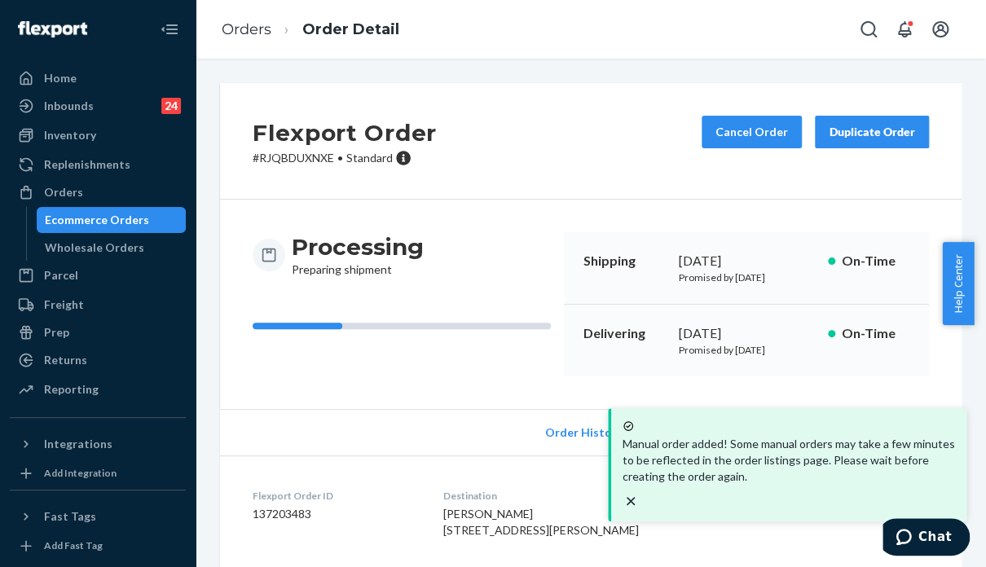
click at [293, 163] on p "# RJQBDUXNXE • Standard" at bounding box center [345, 158] width 184 height 16
click at [292, 164] on p "# RJQBDUXNXE • Standard" at bounding box center [345, 158] width 184 height 16
copy p "RJQBDUXNXE"
click at [755, 188] on div "Flexport Order # RJQBDUXNXE • Standard Cancel Order Duplicate Order" at bounding box center [591, 141] width 742 height 117
click at [98, 191] on div "Orders" at bounding box center [97, 192] width 173 height 23
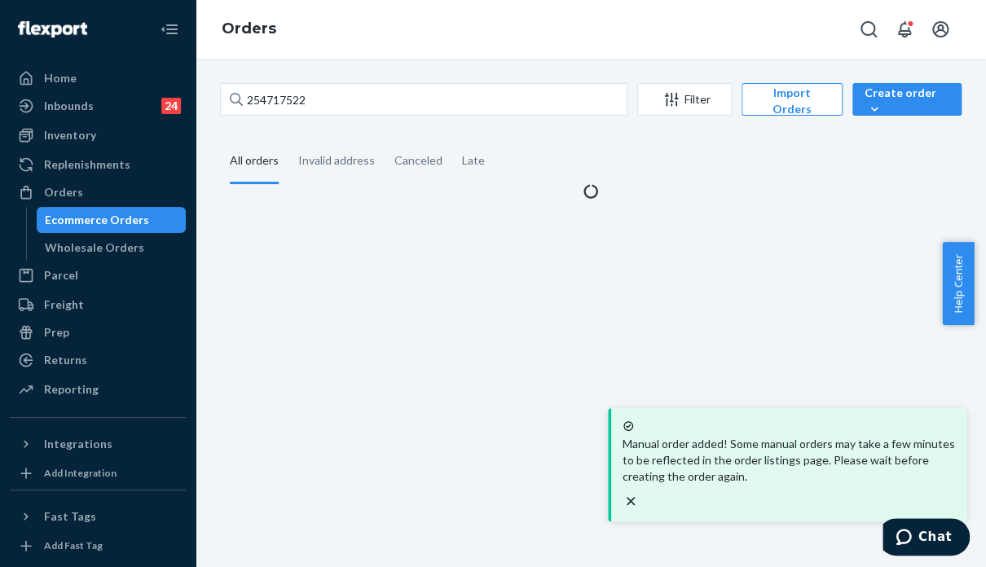
drag, startPoint x: 263, startPoint y: 110, endPoint x: 228, endPoint y: 103, distance: 35.6
click at [228, 103] on div "254717522 Filter Import Orders Create order Ecommerce order Removal order" at bounding box center [591, 101] width 742 height 37
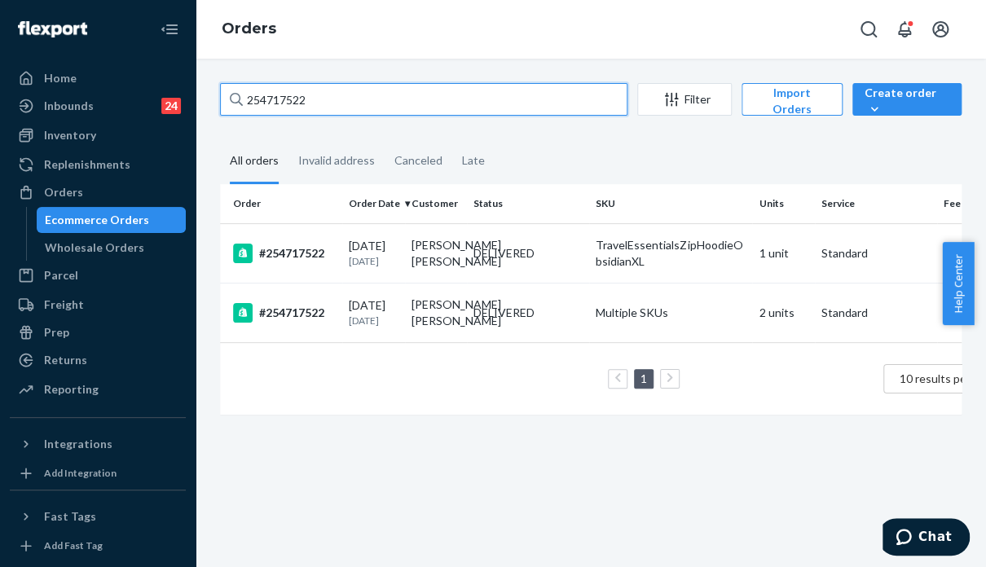
click at [368, 97] on input "254717522" at bounding box center [423, 99] width 407 height 33
paste input "H1AVCEIOEE"
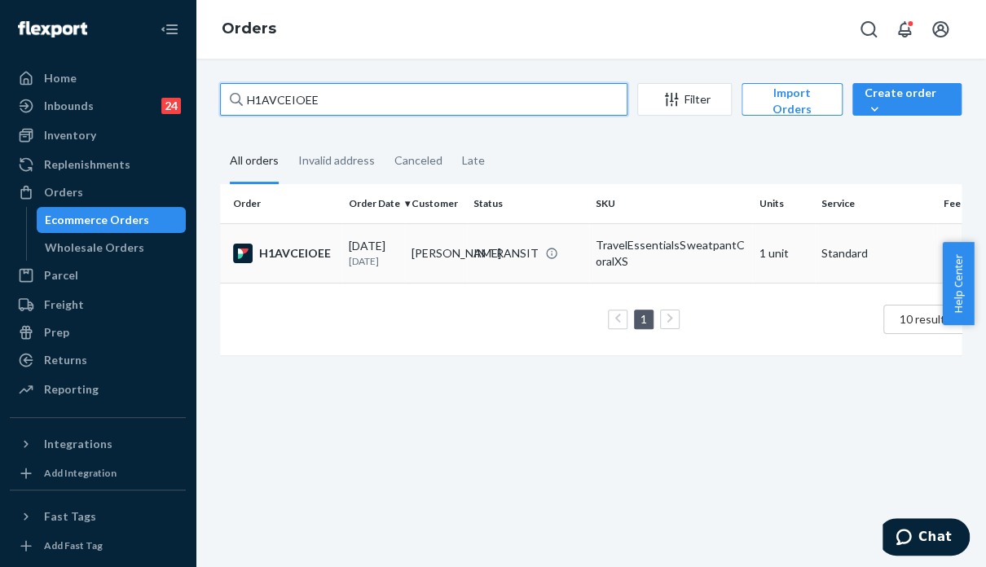
type input "H1AVCEIOEE"
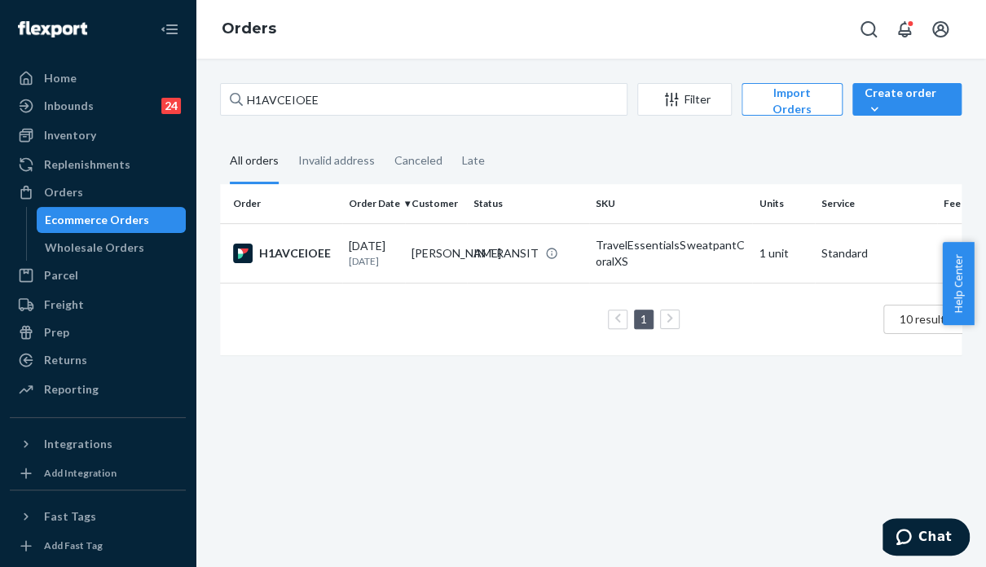
click at [696, 273] on td "TravelEssentialsSweatpantCoralXS" at bounding box center [670, 252] width 163 height 59
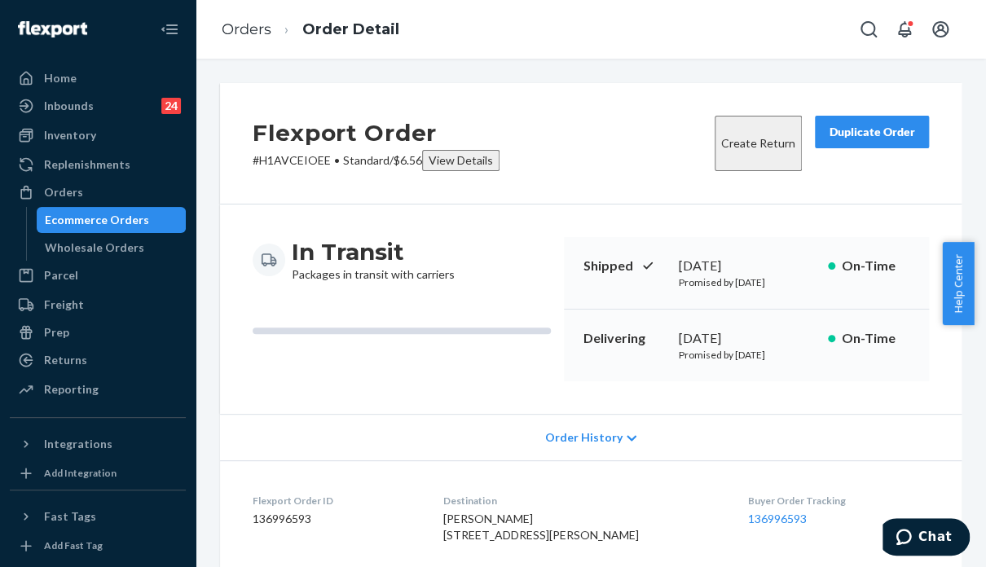
click at [817, 449] on div "Order History" at bounding box center [591, 437] width 742 height 46
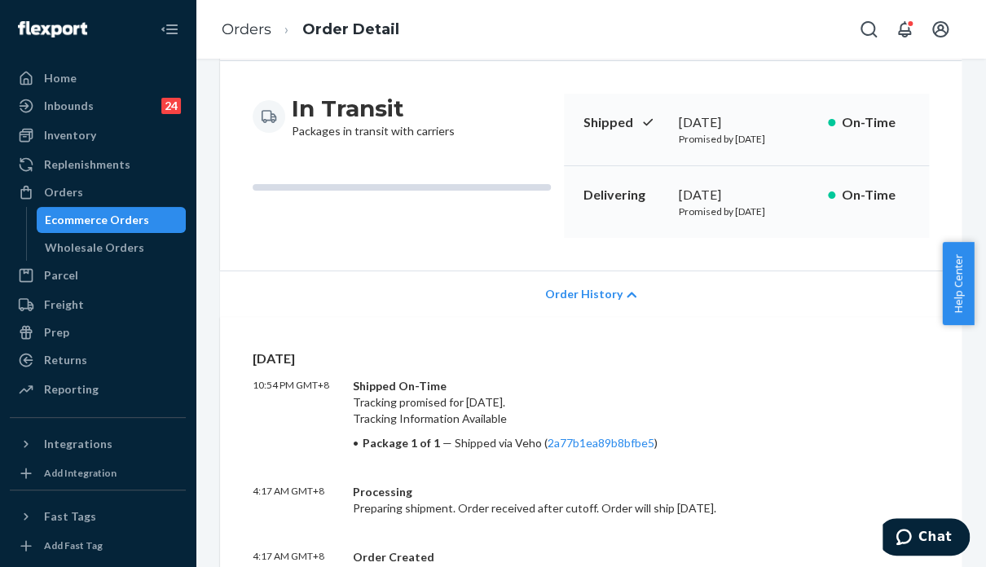
scroll to position [244, 0]
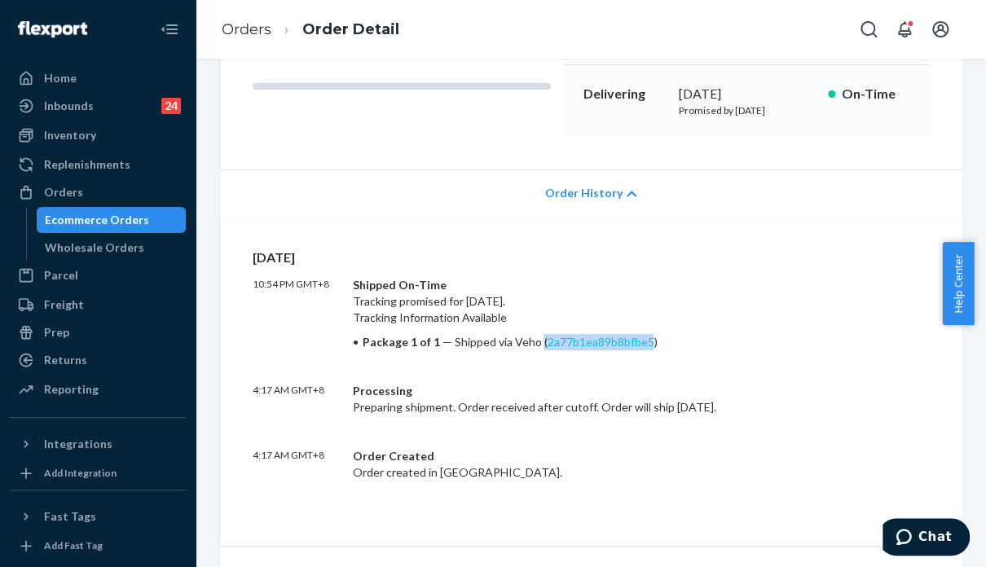
drag, startPoint x: 548, startPoint y: 372, endPoint x: 656, endPoint y: 381, distance: 107.9
click at [656, 349] on span "Shipped via Veho ( 2a77b1ea89b8bfbe5 )" at bounding box center [555, 342] width 203 height 14
copy span "( 2a77b1ea89b8bfbe5"
click at [806, 276] on div "[DATE] 10:54 PM GMT+8 Shipped On-Time Tracking promised for [DATE]. Tracking In…" at bounding box center [591, 365] width 676 height 232
click at [583, 349] on link "2a77b1ea89b8bfbe5" at bounding box center [600, 342] width 107 height 14
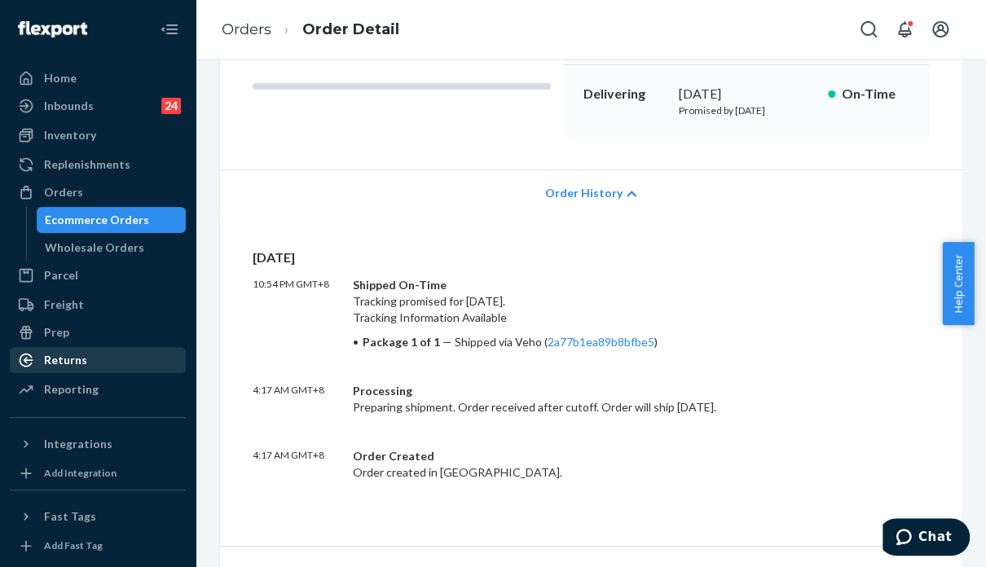
click at [109, 354] on div "Returns" at bounding box center [97, 360] width 173 height 23
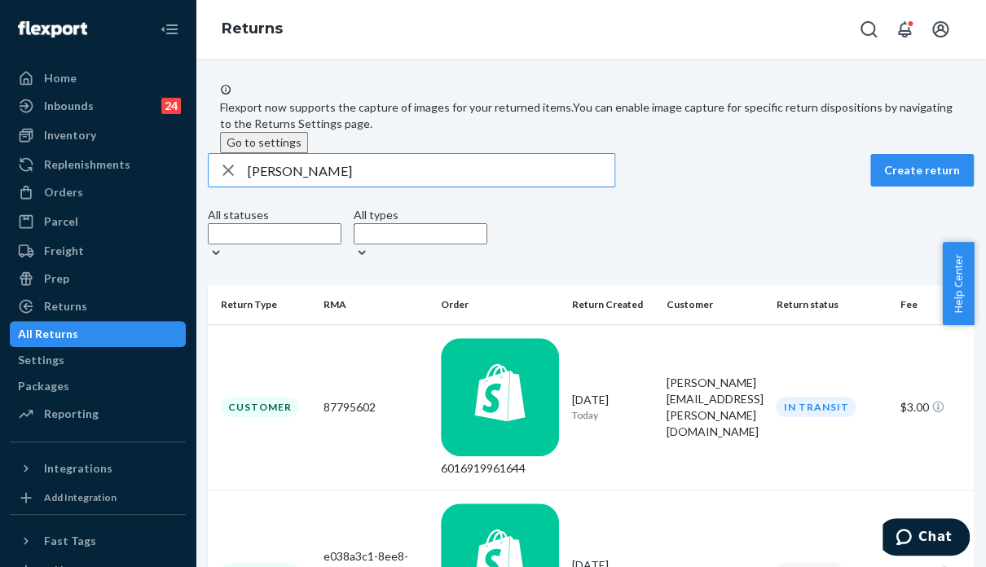
drag, startPoint x: 347, startPoint y: 196, endPoint x: 256, endPoint y: 191, distance: 91.4
click at [256, 187] on div "[PERSON_NAME]" at bounding box center [412, 170] width 406 height 33
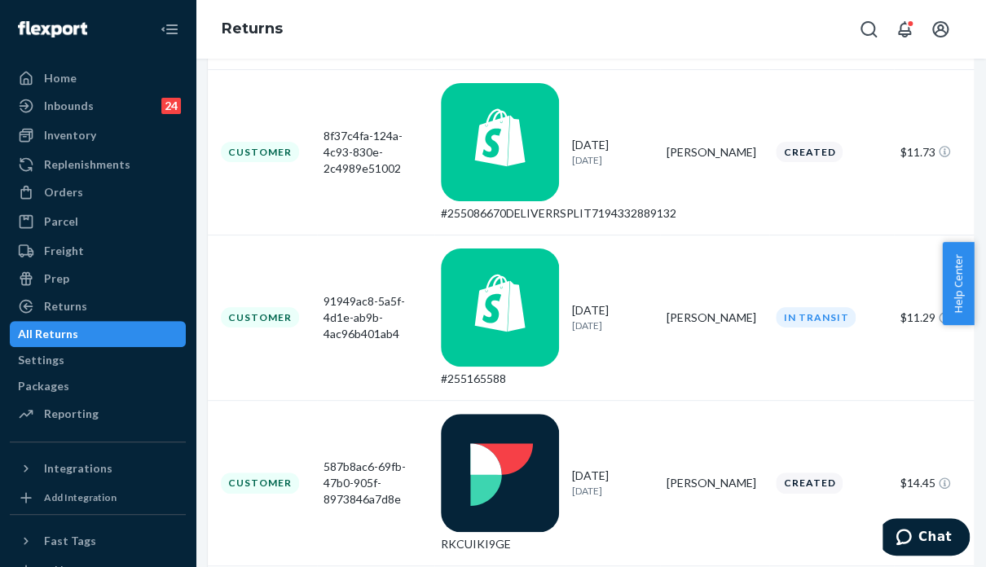
scroll to position [570, 0]
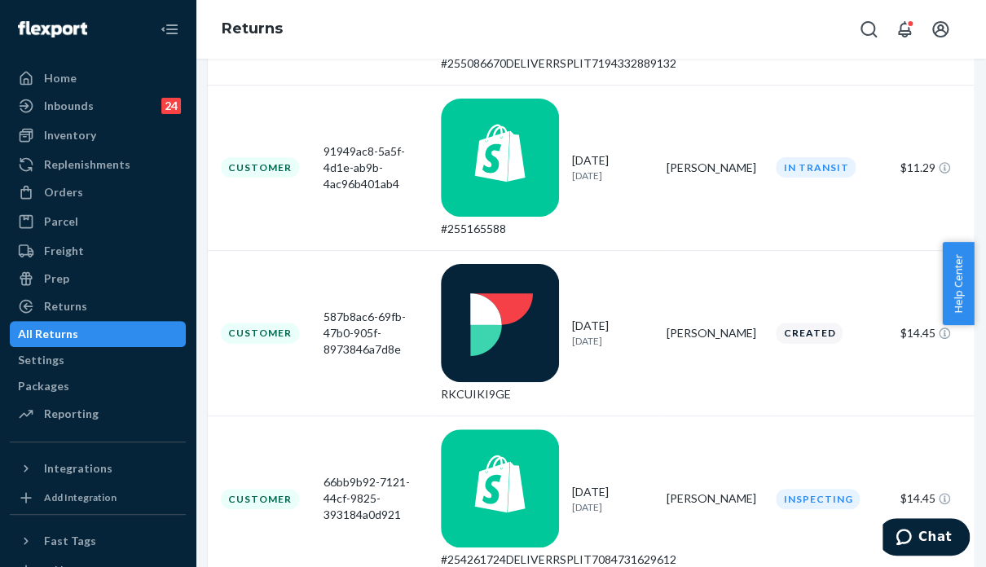
type input "[PERSON_NAME]"
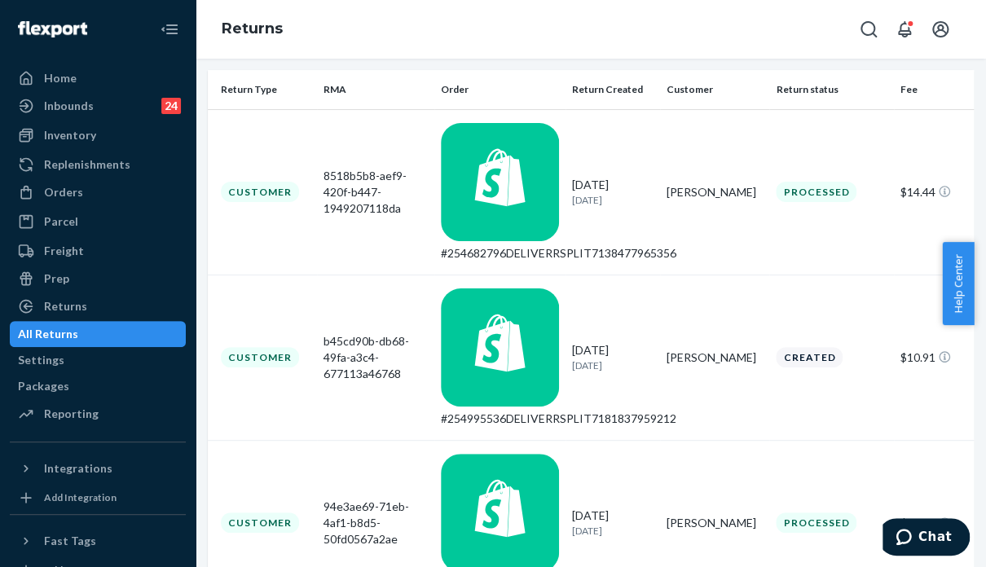
scroll to position [0, 0]
